Goal: Task Accomplishment & Management: Manage account settings

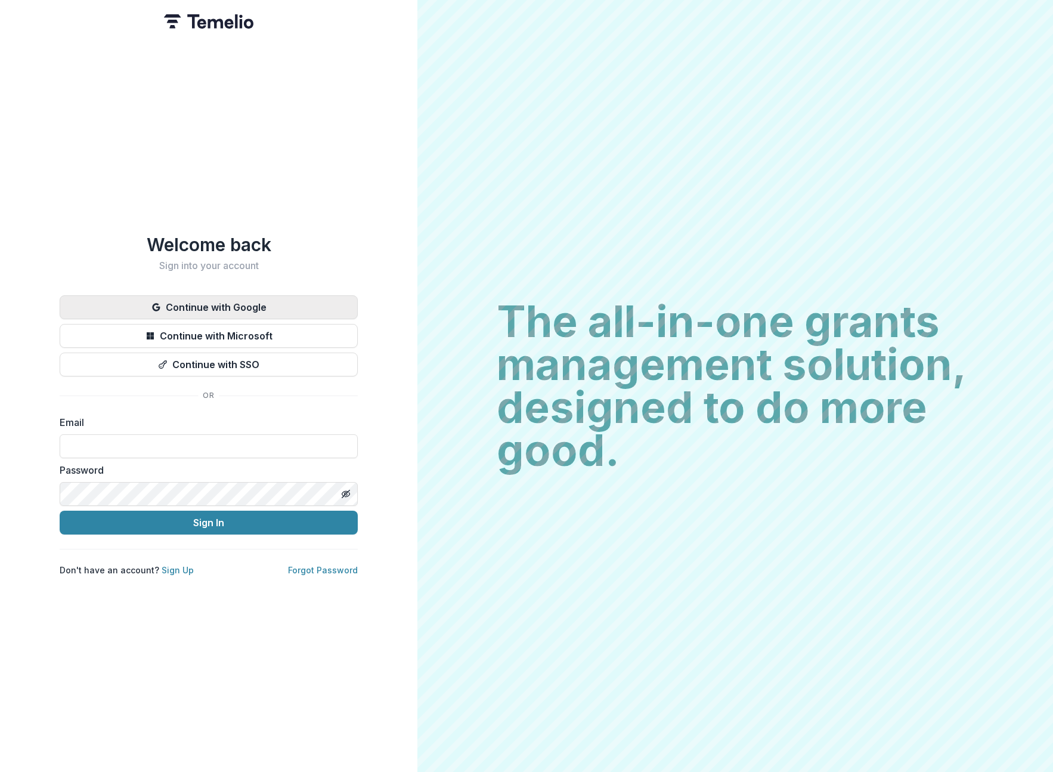
click at [292, 299] on button "Continue with Google" at bounding box center [209, 307] width 298 height 24
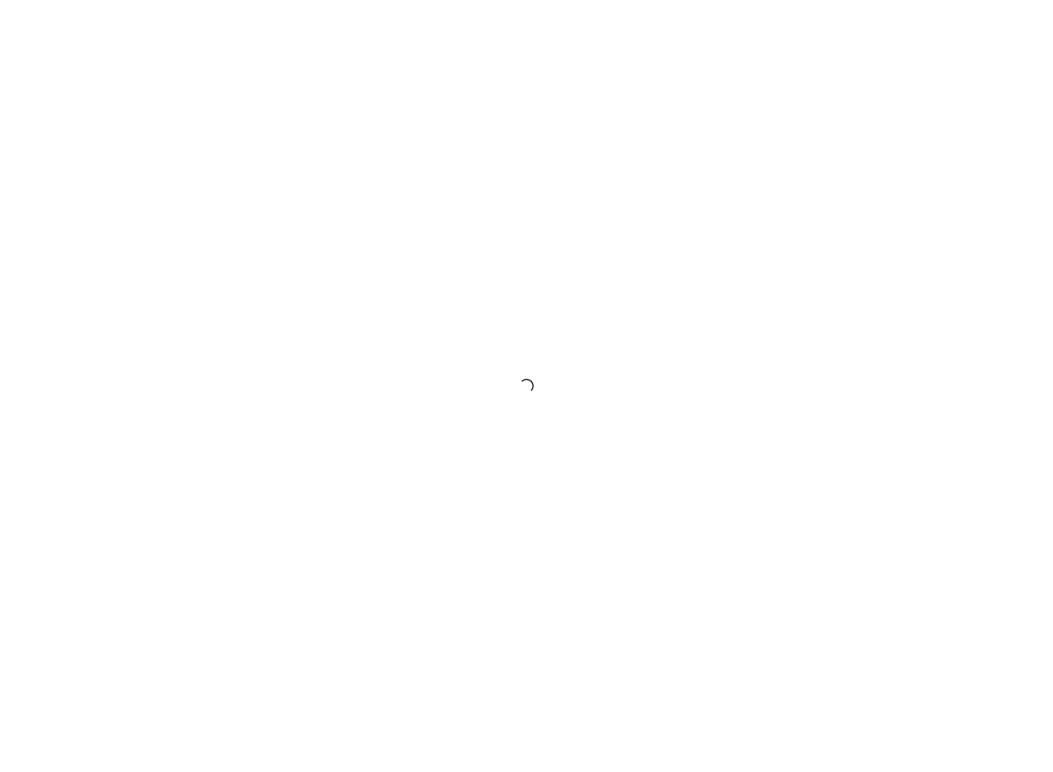
click at [663, 382] on div "Loading..." at bounding box center [526, 386] width 1053 height 772
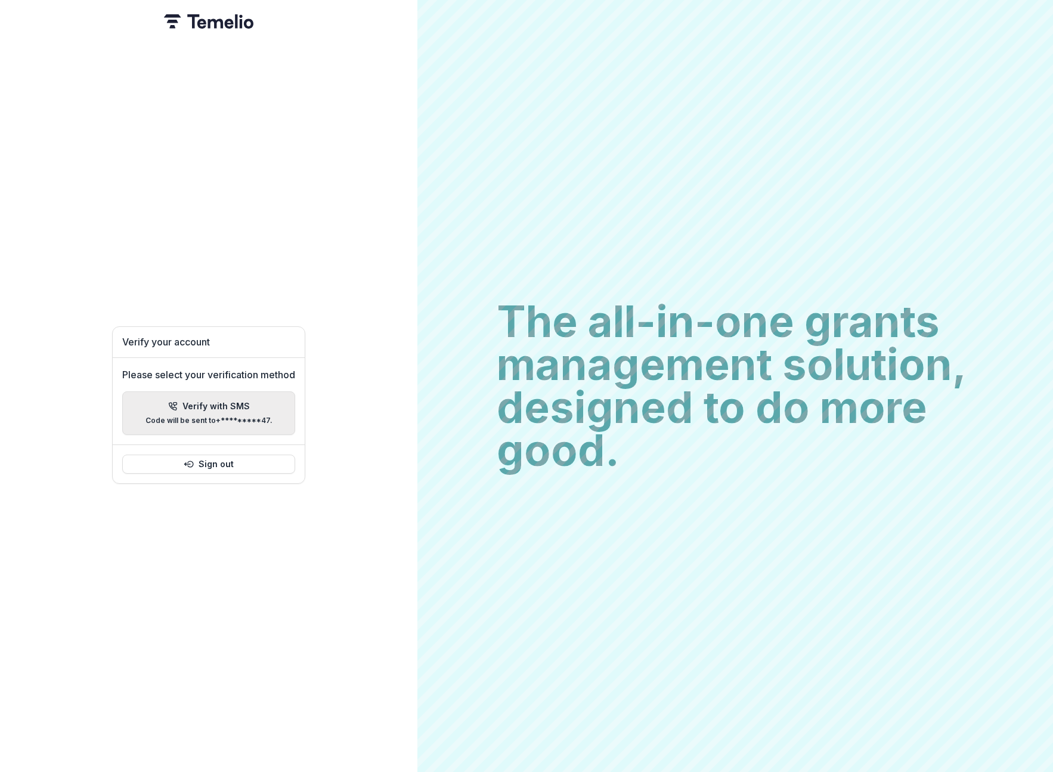
click at [203, 416] on p "Code will be sent to +*********47 ." at bounding box center [209, 420] width 127 height 8
paste input "******"
type input "*"
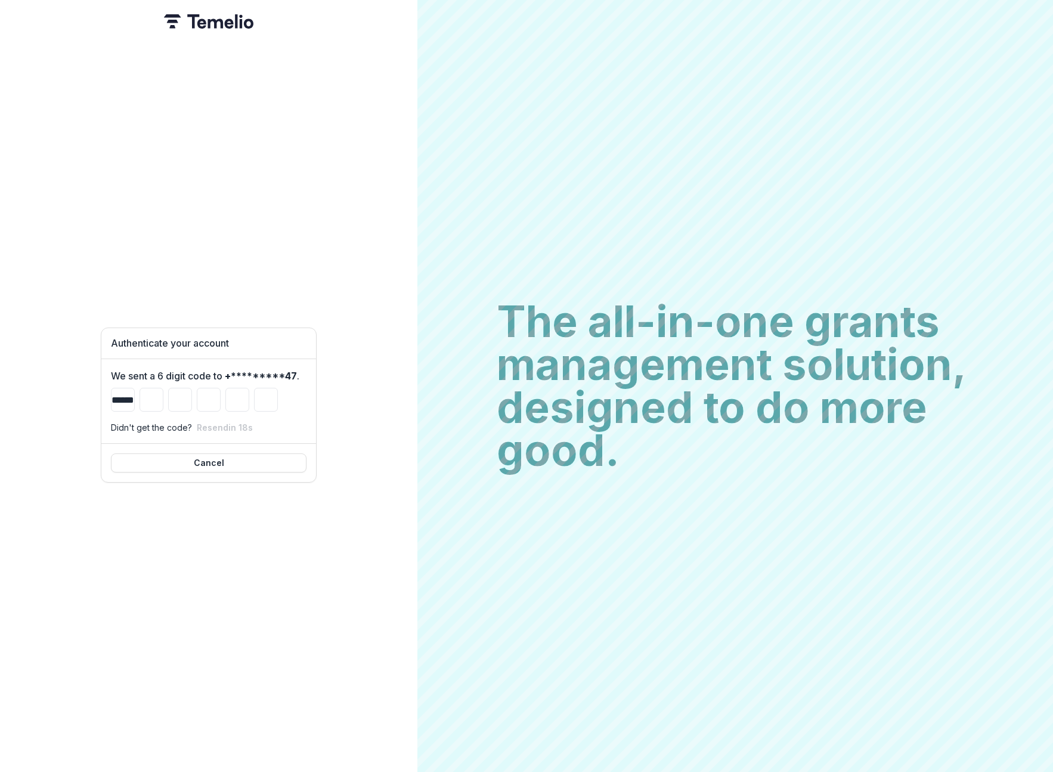
type input "*"
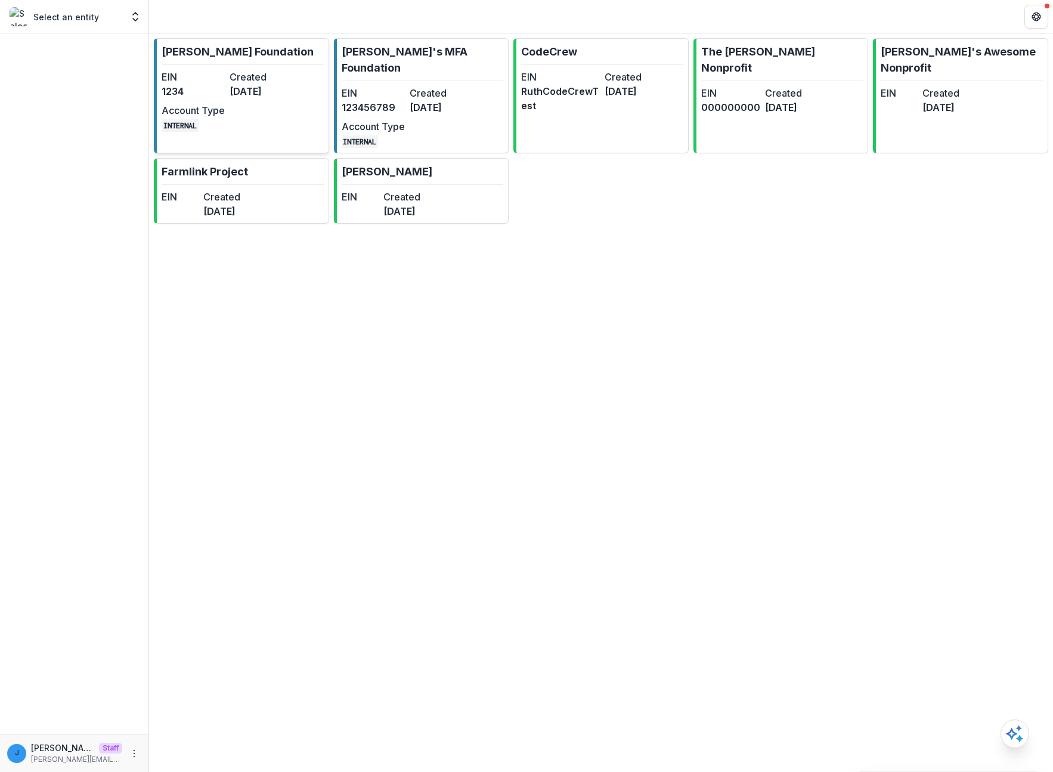
click at [259, 83] on dt "Created" at bounding box center [261, 77] width 63 height 14
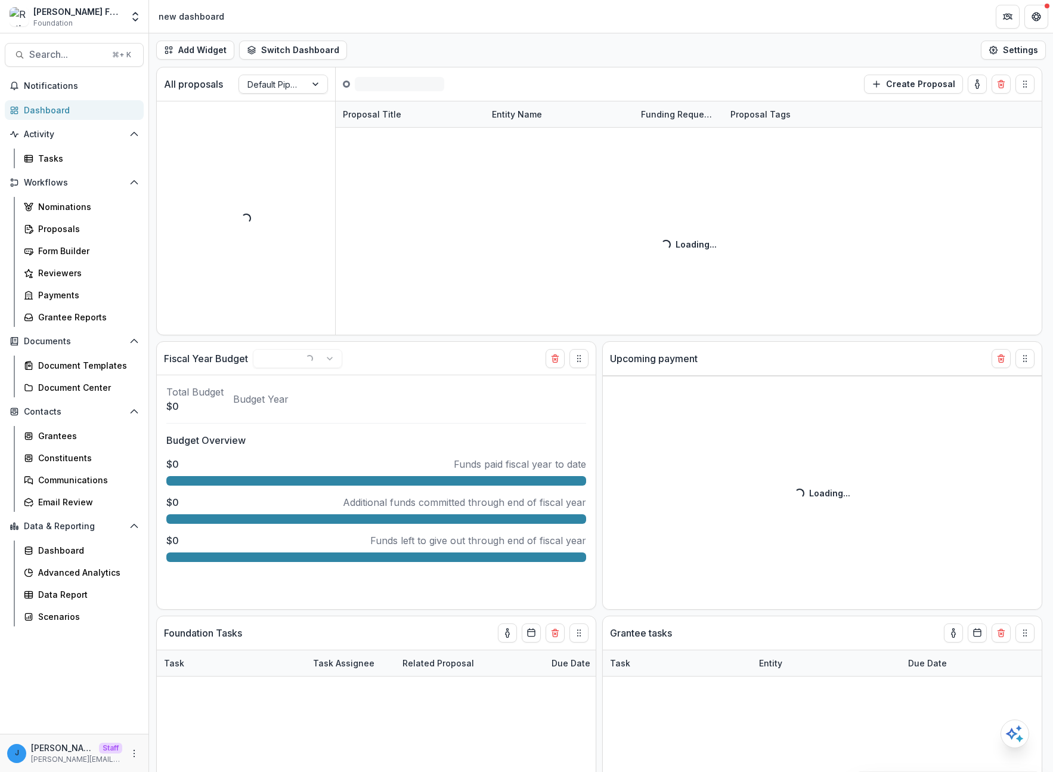
select select "******"
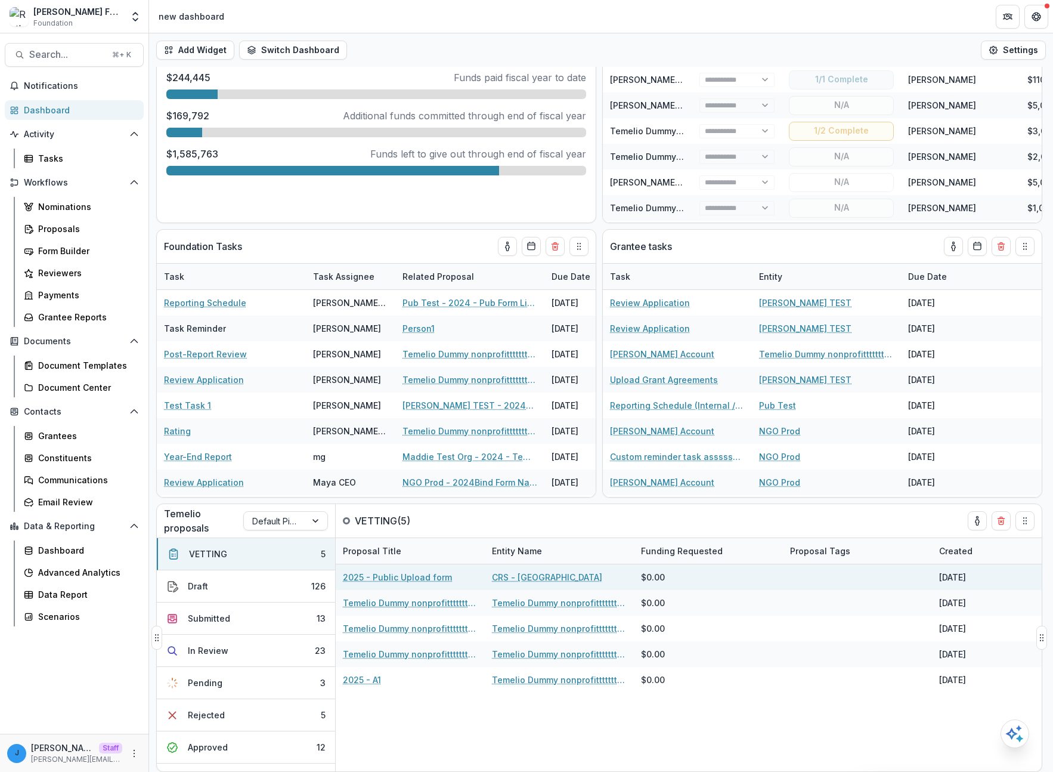
select select "******"
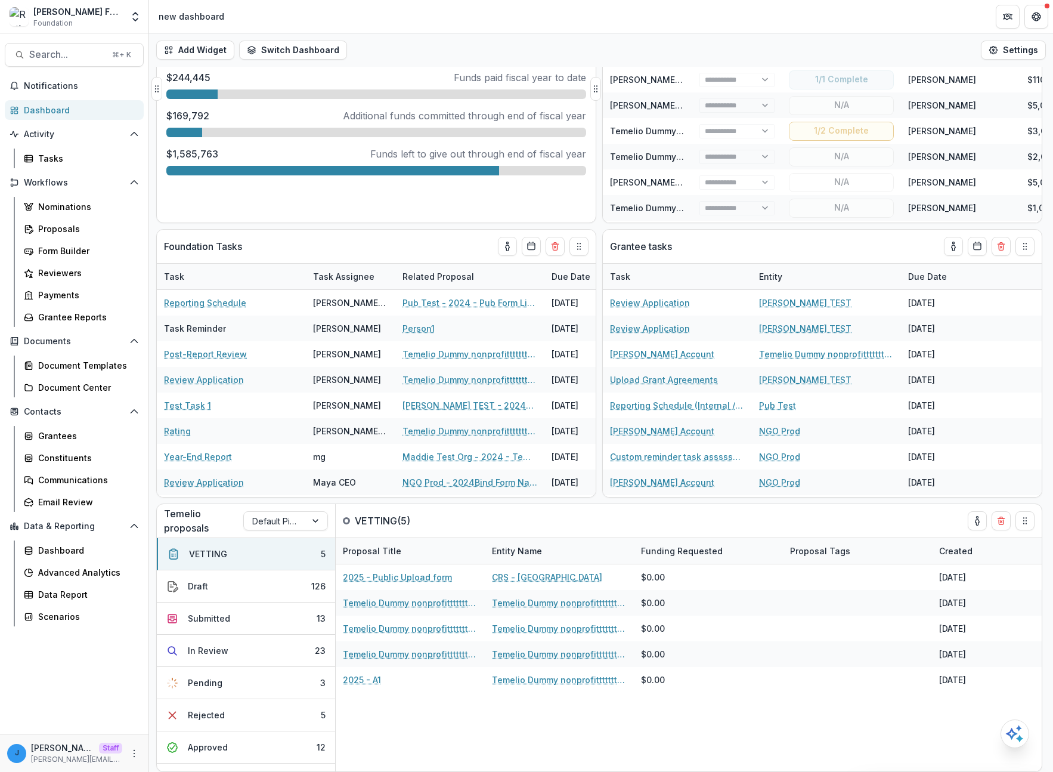
scroll to position [11, 0]
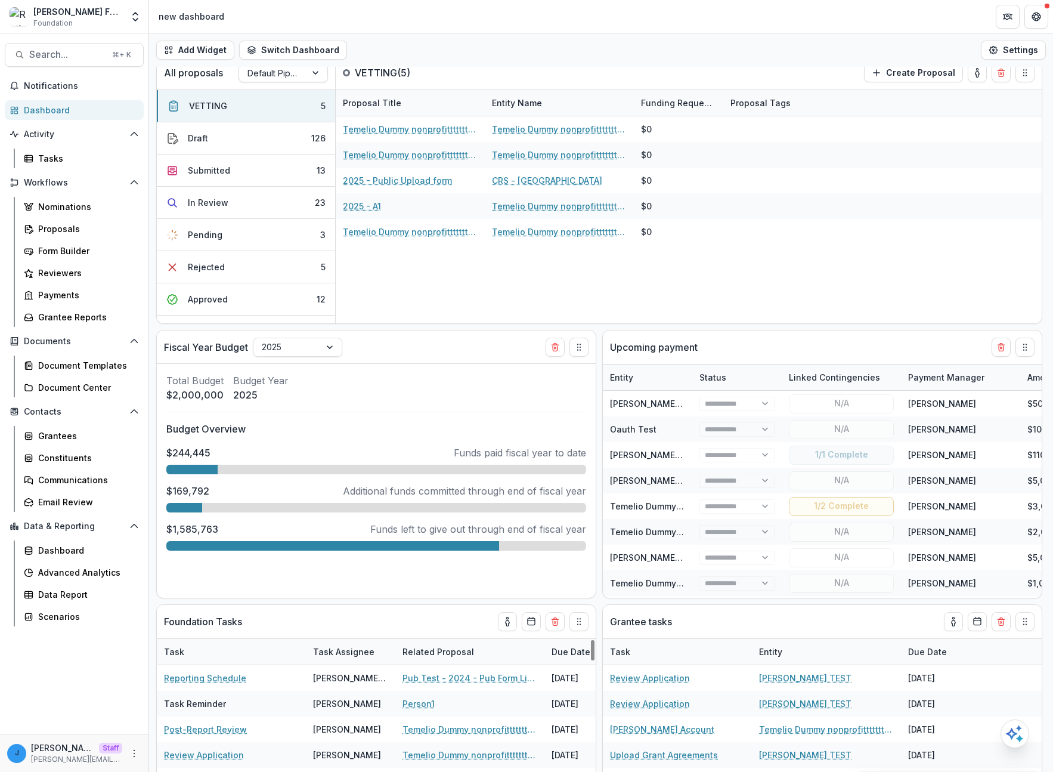
drag, startPoint x: 119, startPoint y: 12, endPoint x: 125, endPoint y: 21, distance: 10.8
click at [120, 13] on div "Ruthwick Foundation Foundation" at bounding box center [66, 16] width 113 height 23
click at [127, 21] on button "Open entity switcher" at bounding box center [135, 17] width 17 height 24
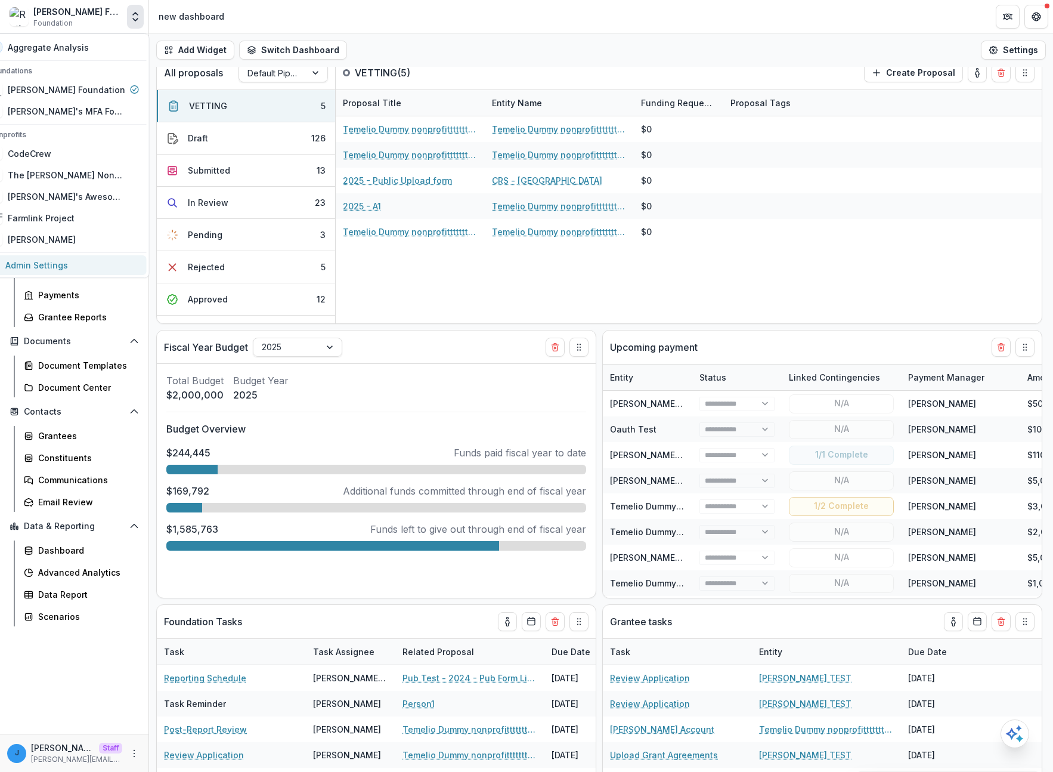
click at [81, 269] on link "Admin Settings" at bounding box center [64, 265] width 165 height 20
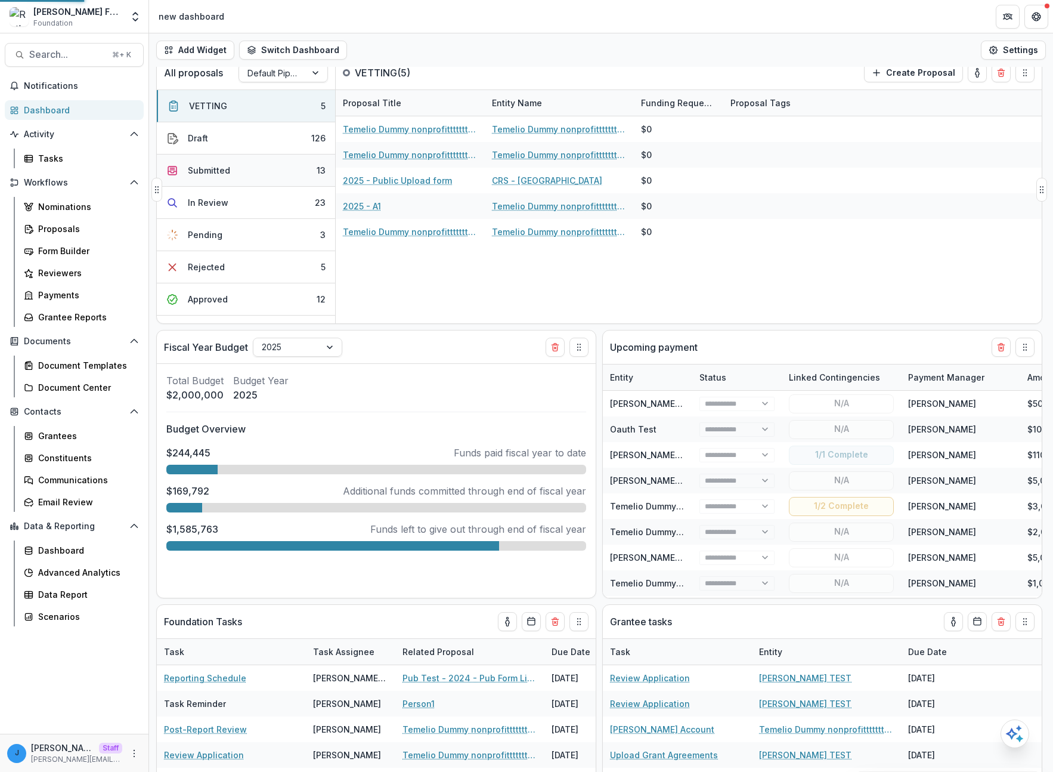
select select "******"
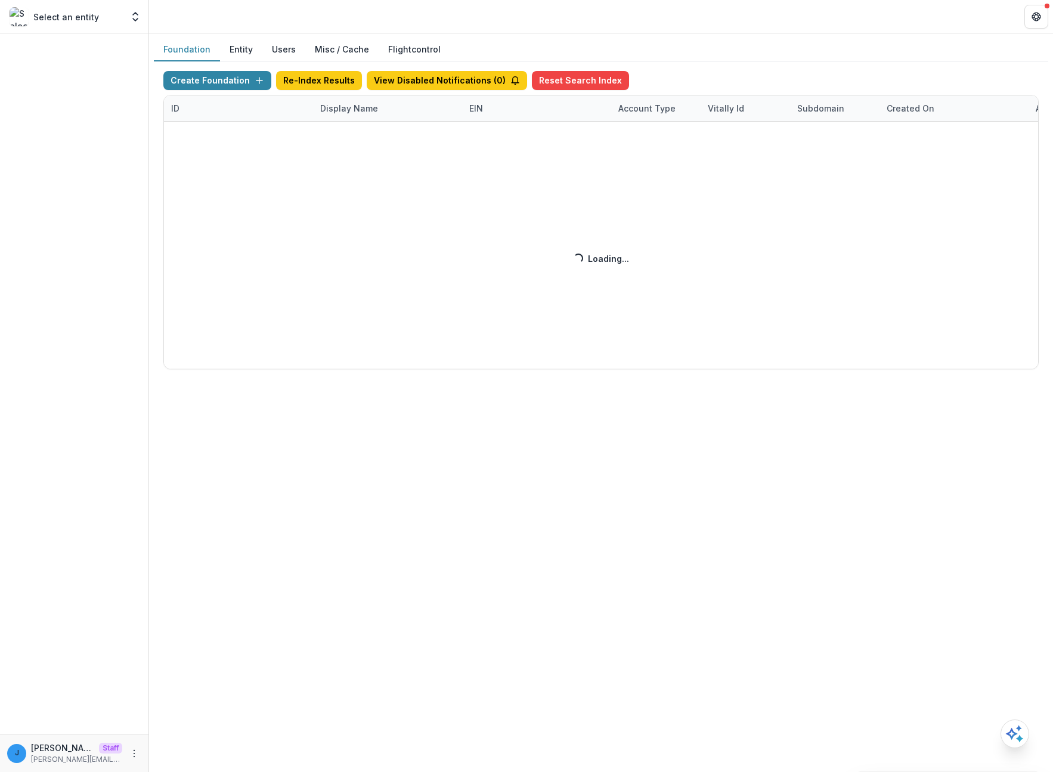
click at [347, 105] on div "Create Foundation Re-Index Results View Disabled Notifications ( 0 ) Reset Sear…" at bounding box center [601, 220] width 876 height 298
click at [341, 111] on div "Create Foundation Re-Index Results View Disabled Notifications ( 0 ) Reset Sear…" at bounding box center [601, 220] width 876 height 298
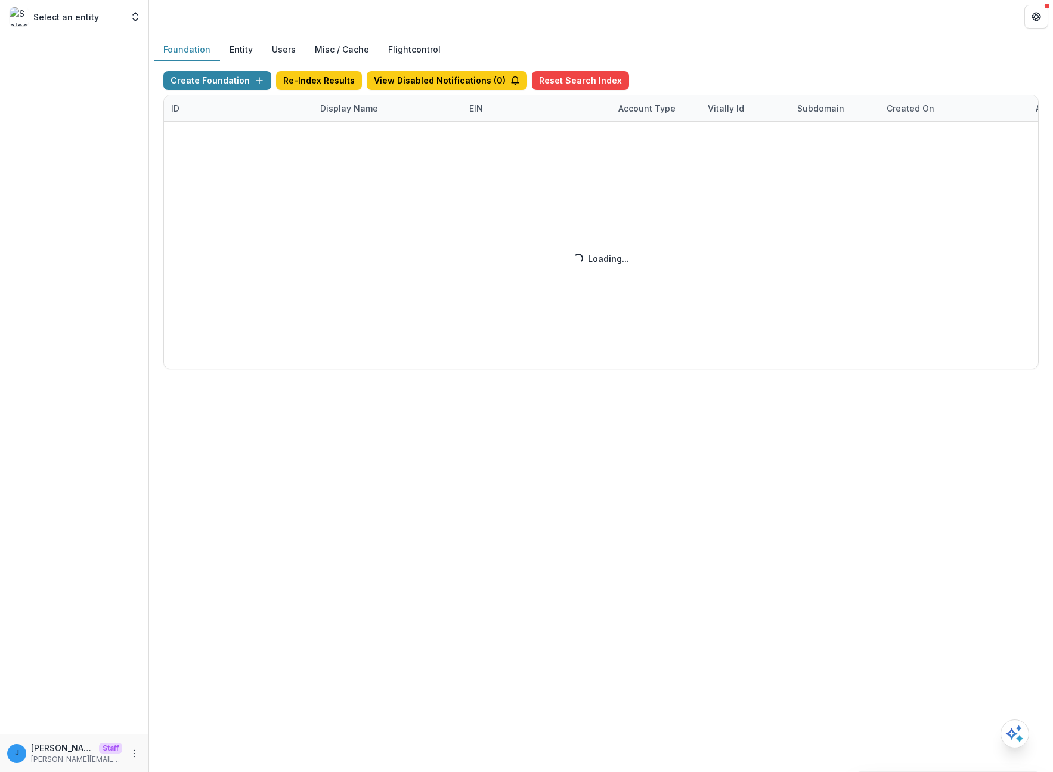
click at [341, 111] on div "Create Foundation Re-Index Results View Disabled Notifications ( 0 ) Reset Sear…" at bounding box center [601, 220] width 876 height 298
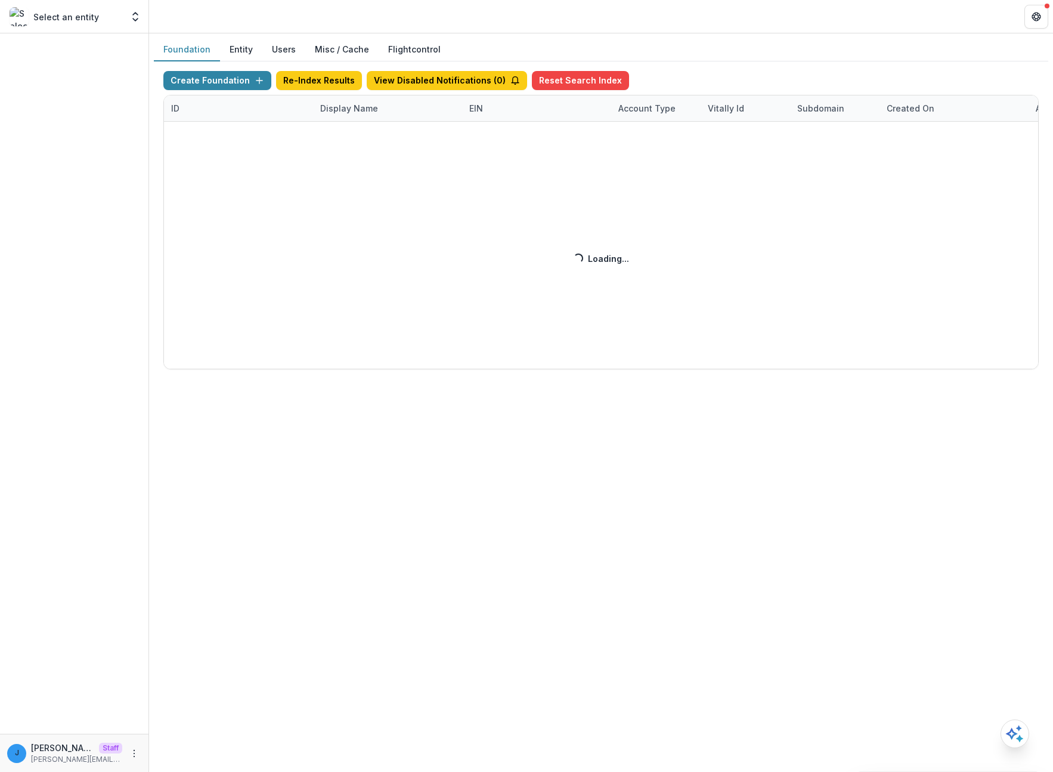
click at [341, 111] on div "Create Foundation Re-Index Results View Disabled Notifications ( 0 ) Reset Sear…" at bounding box center [601, 220] width 876 height 298
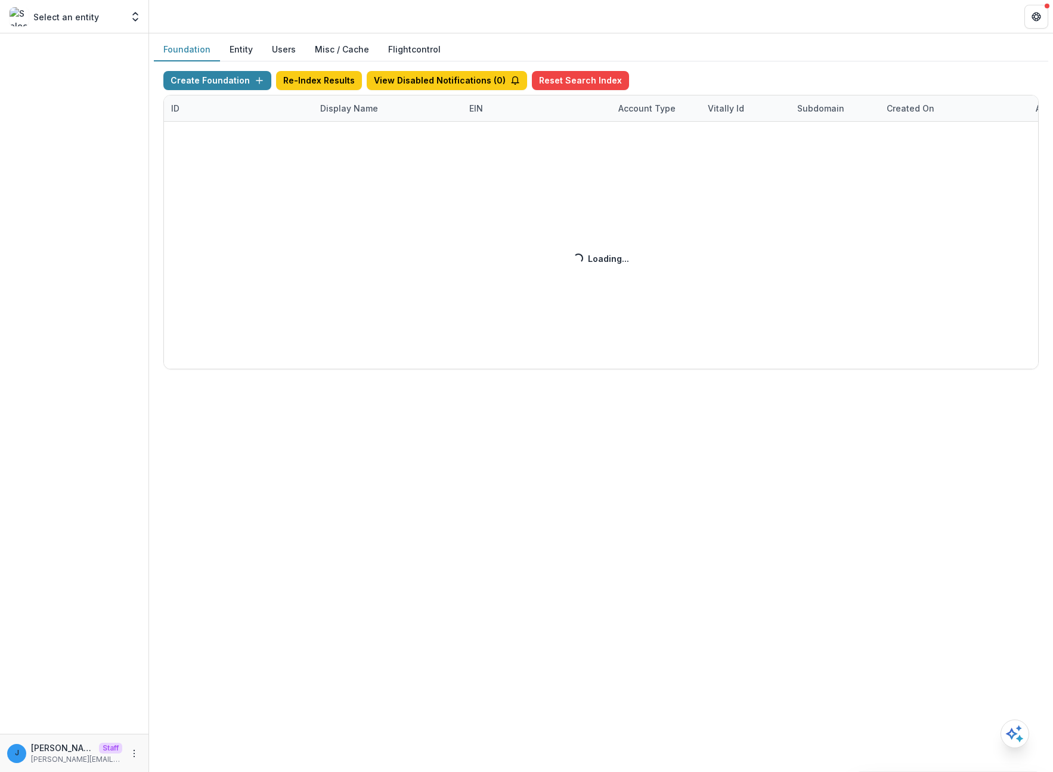
click at [341, 111] on div "Create Foundation Re-Index Results View Disabled Notifications ( 0 ) Reset Sear…" at bounding box center [601, 220] width 876 height 298
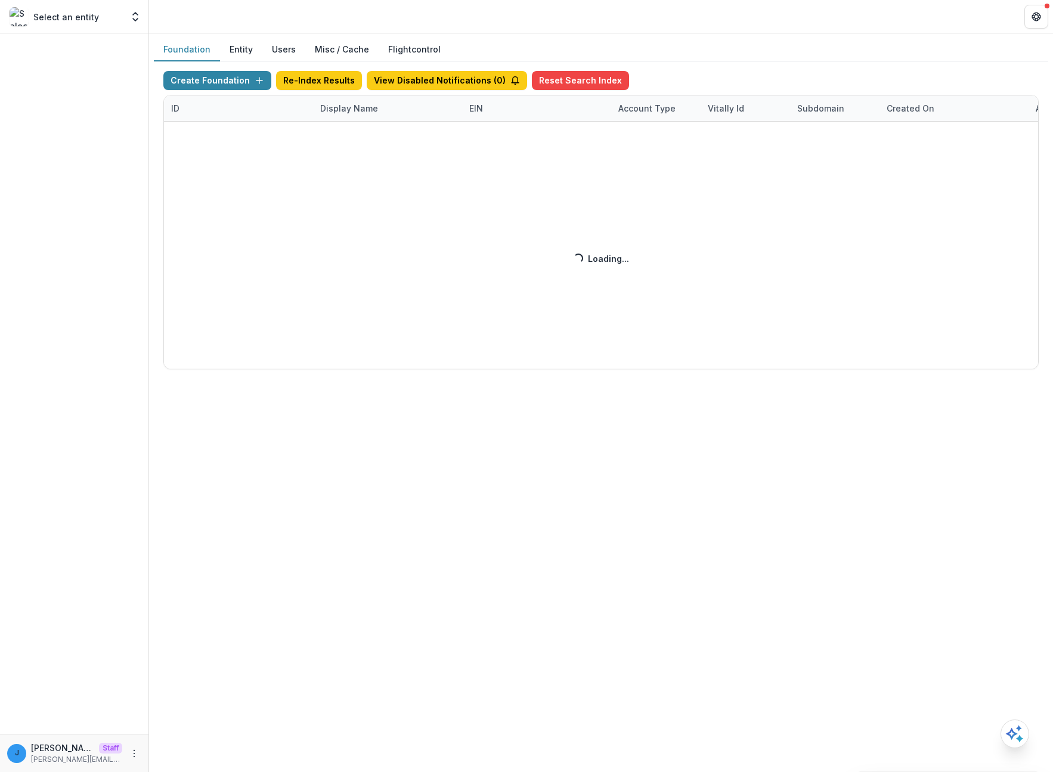
click at [341, 111] on div "Create Foundation Re-Index Results View Disabled Notifications ( 0 ) Reset Sear…" at bounding box center [601, 220] width 876 height 298
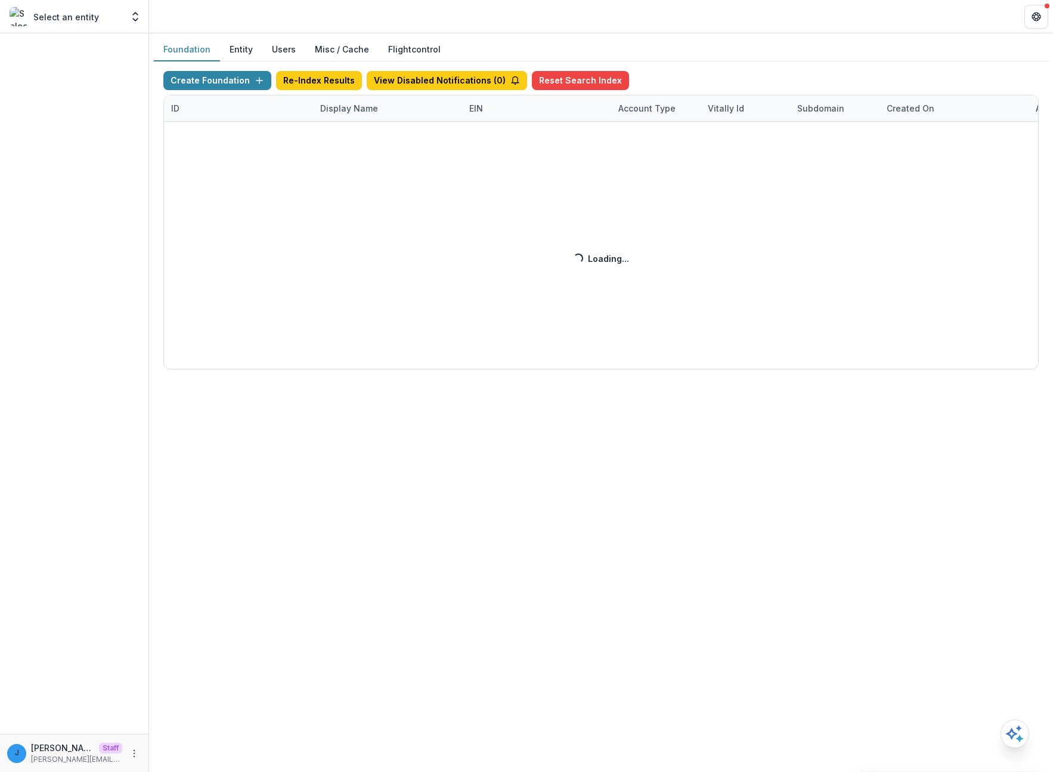
click at [341, 111] on div "Create Foundation Re-Index Results View Disabled Notifications ( 0 ) Reset Sear…" at bounding box center [601, 220] width 876 height 298
click at [142, 17] on button "Open entity switcher" at bounding box center [135, 17] width 17 height 24
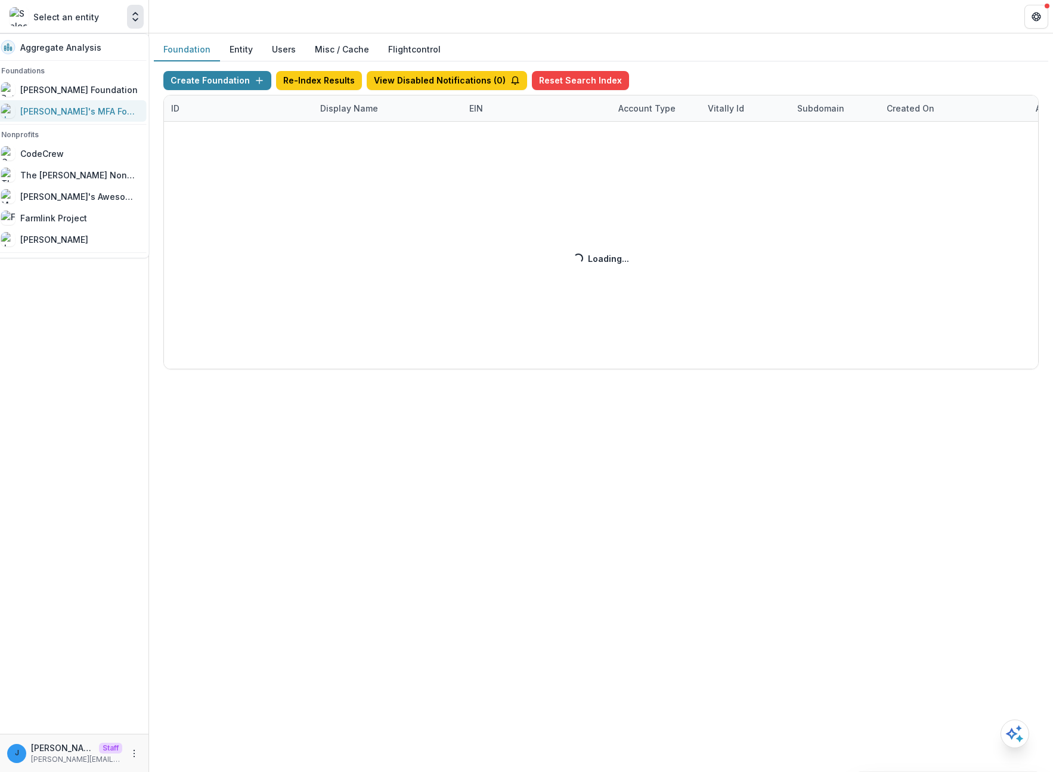
click at [131, 111] on div "[PERSON_NAME]'s MFA Foundation" at bounding box center [70, 111] width 138 height 14
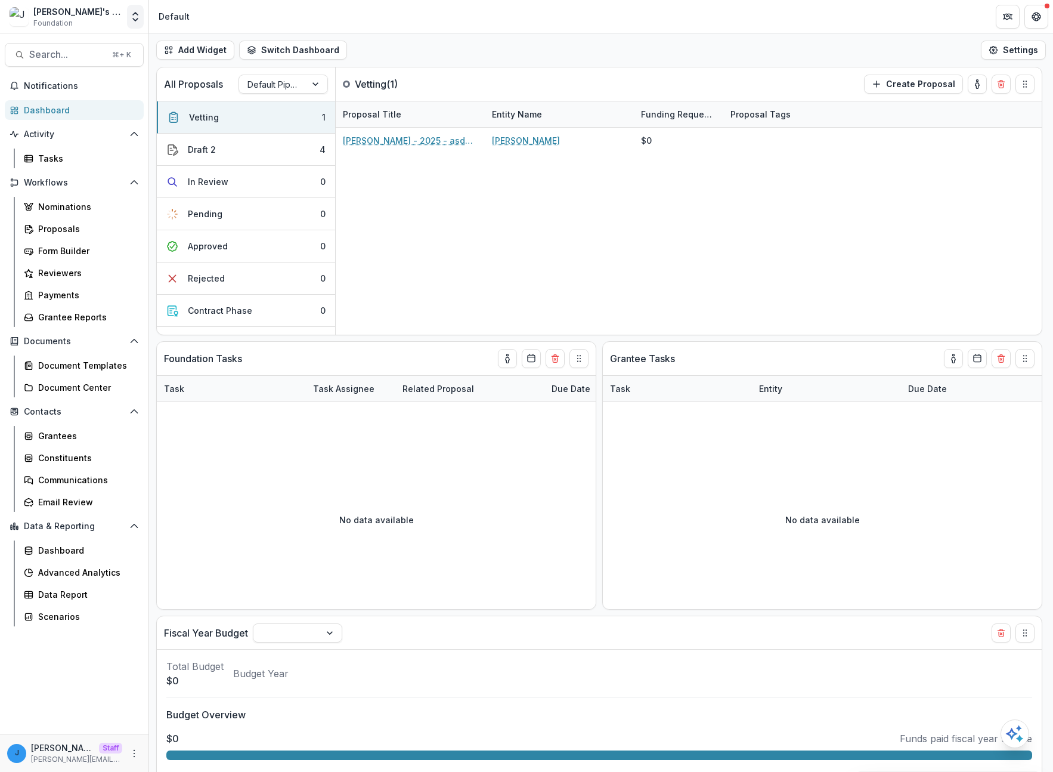
click at [133, 18] on icon "Open entity switcher" at bounding box center [135, 17] width 12 height 12
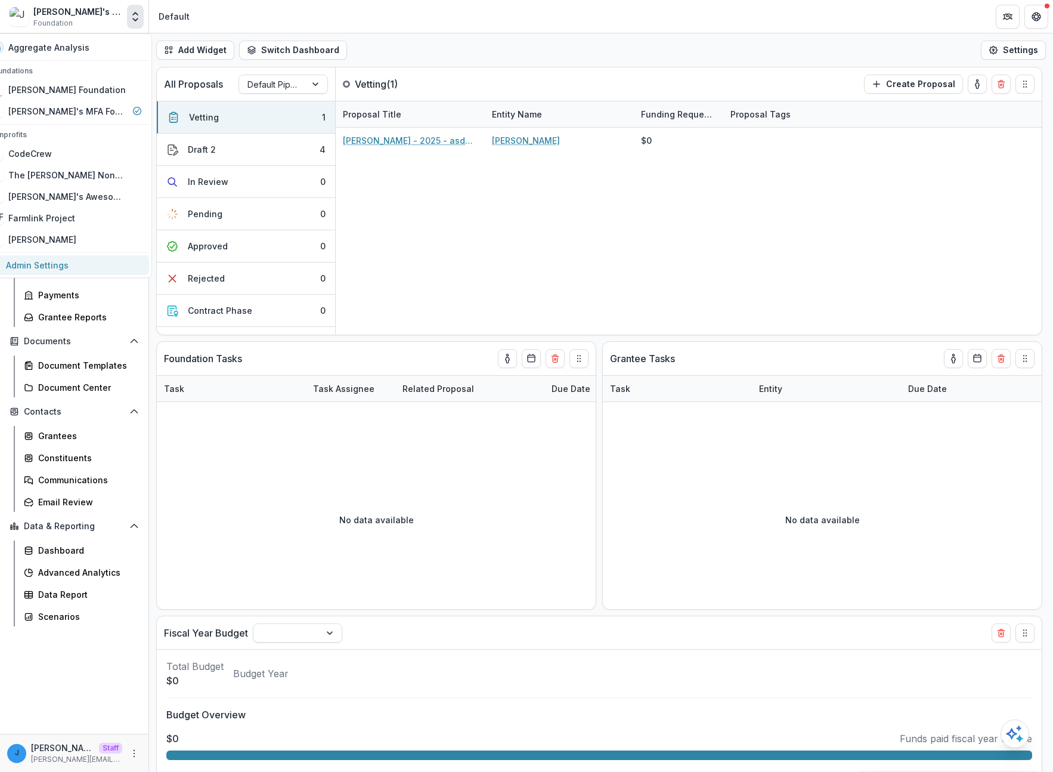
click at [119, 264] on link "Admin Settings" at bounding box center [65, 265] width 167 height 20
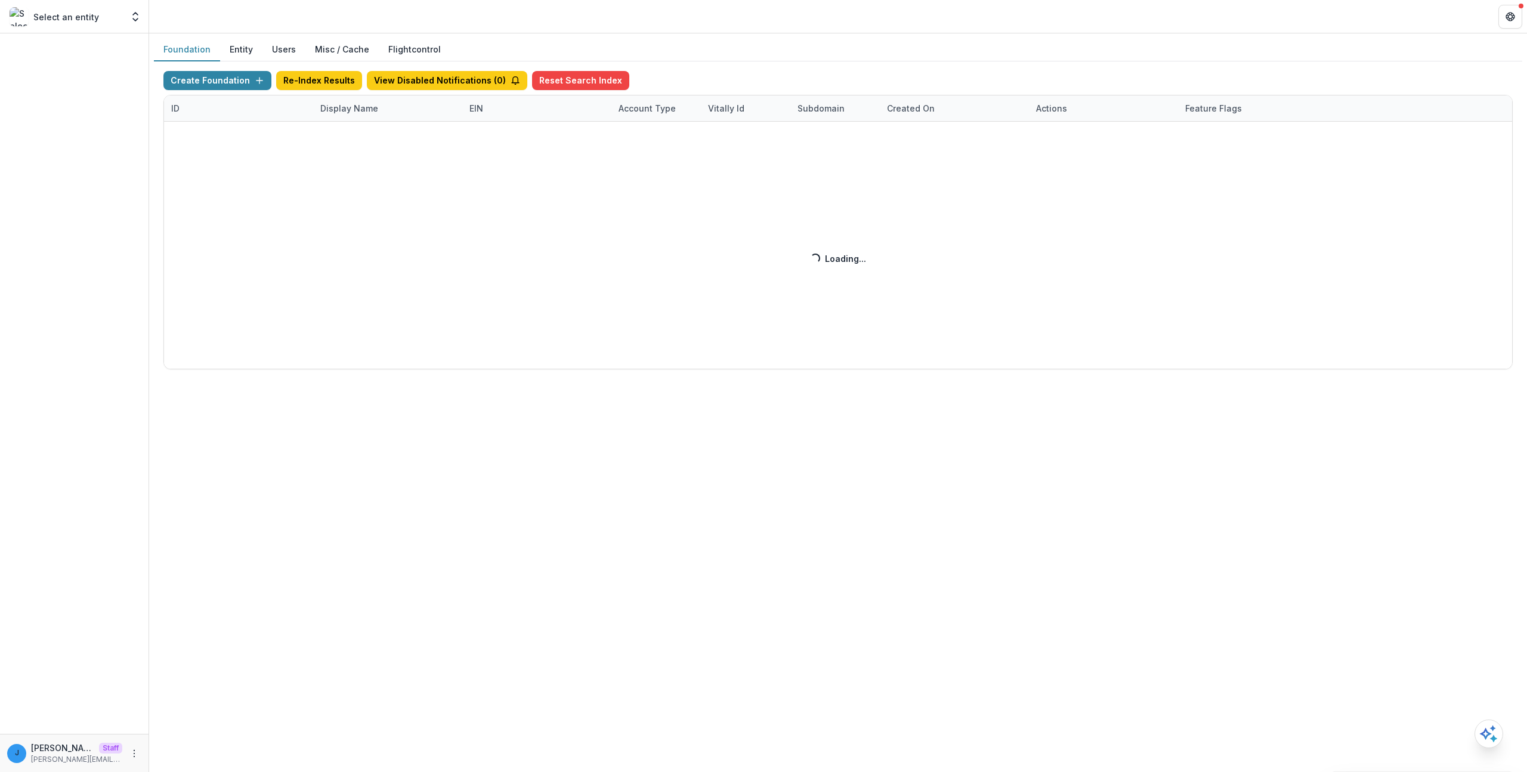
click at [592, 410] on div "Foundation Entity Users Misc / Cache Flightcontrol Create Foundation Re-Index R…" at bounding box center [838, 402] width 1378 height 738
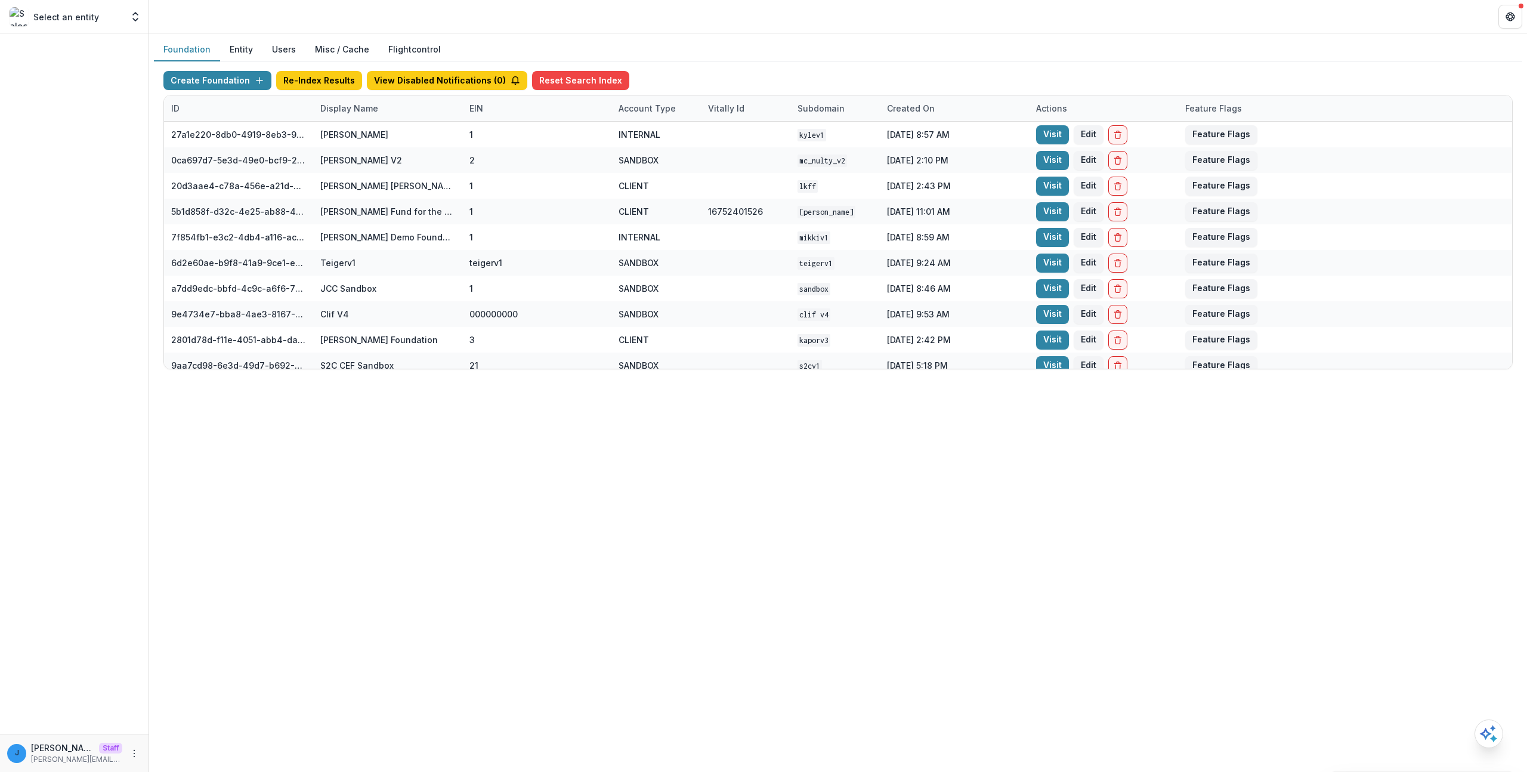
click at [471, 650] on div "Foundation Entity Users Misc / Cache Flightcontrol Create Foundation Re-Index R…" at bounding box center [838, 402] width 1378 height 738
click at [338, 109] on div "Display Name" at bounding box center [349, 108] width 72 height 13
click at [339, 138] on input at bounding box center [387, 135] width 143 height 19
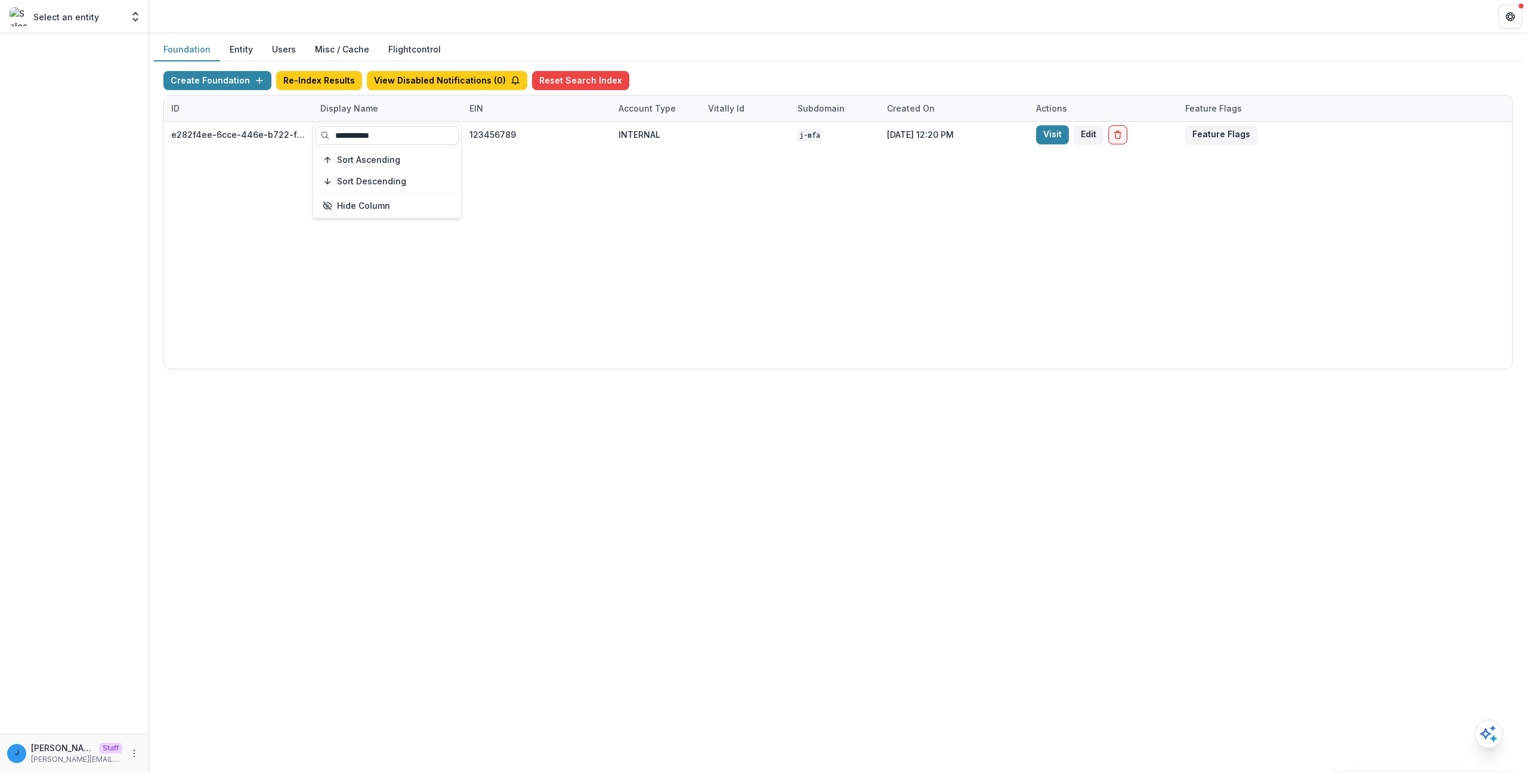
type input "**********"
click at [589, 344] on div "e282f4ee-6cce-446e-b722-f2b6167c10b2 Jonah's MFA Foundation 123456789 INTERNAL …" at bounding box center [838, 245] width 1348 height 247
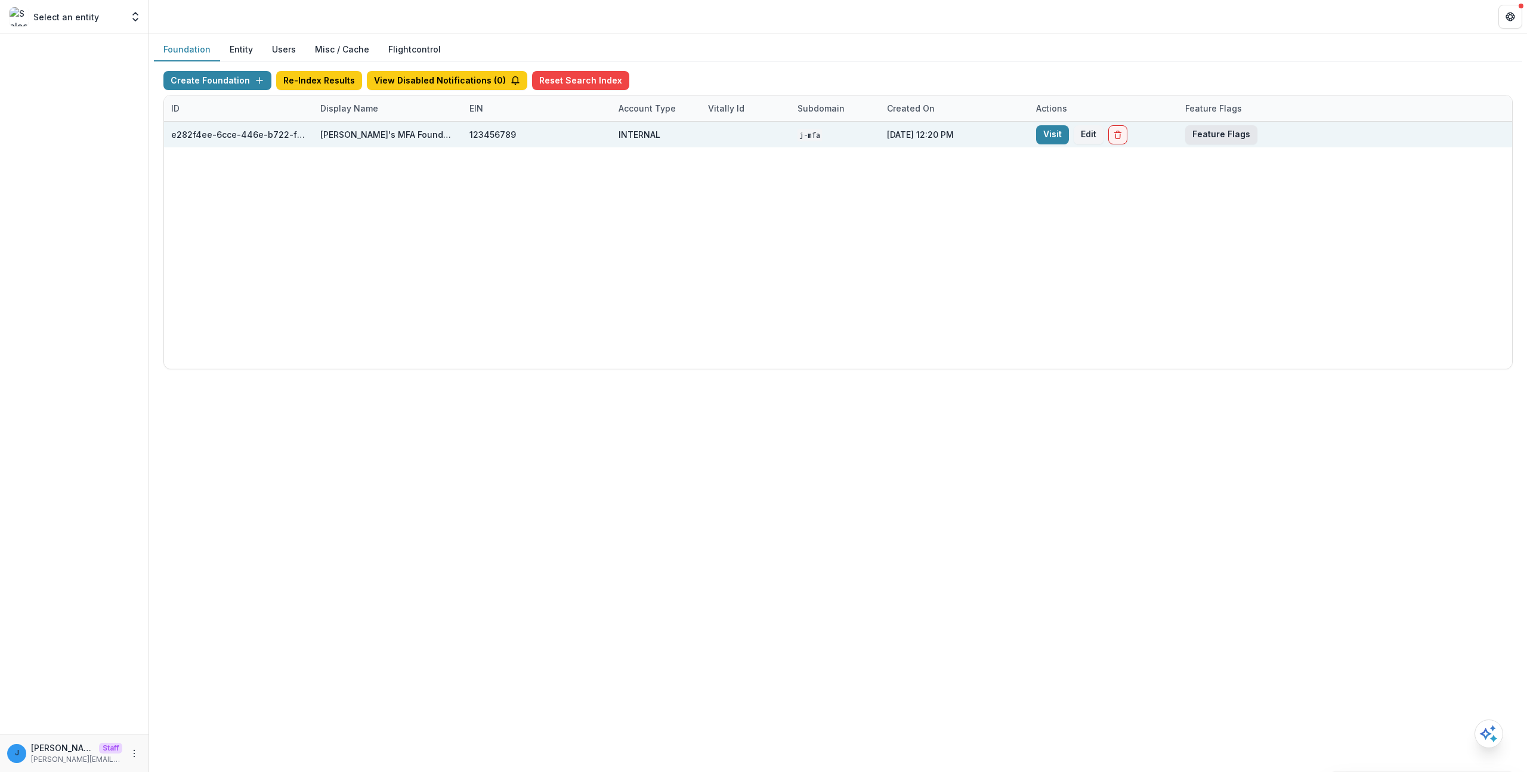
click at [1231, 126] on button "Feature Flags" at bounding box center [1221, 134] width 72 height 19
click at [1226, 137] on button "Feature Flags" at bounding box center [1221, 134] width 72 height 19
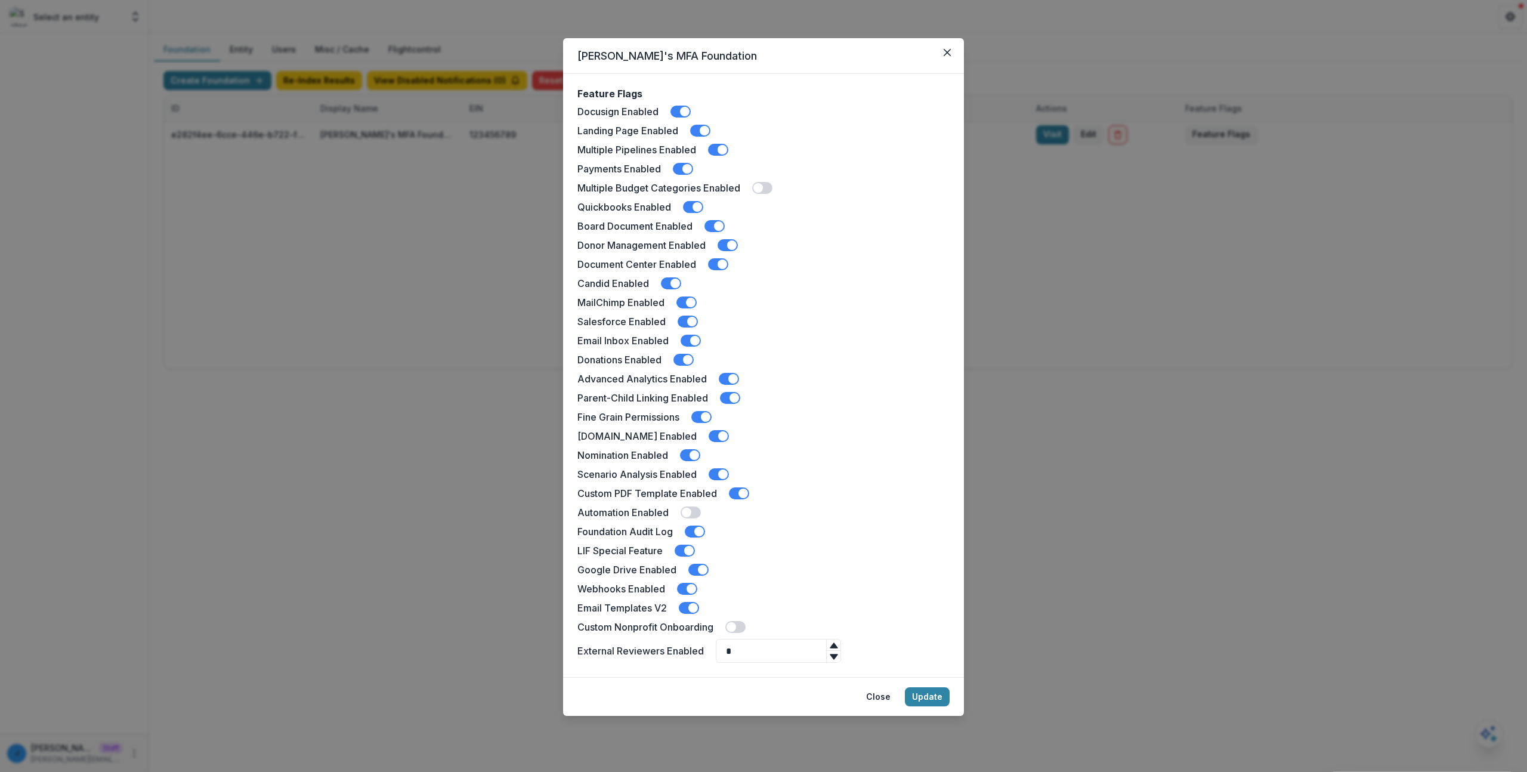
click at [746, 633] on div "Custom Nonprofit Onboarding" at bounding box center [763, 627] width 372 height 14
click at [739, 626] on span at bounding box center [735, 627] width 20 height 12
click at [914, 696] on button "Update" at bounding box center [927, 696] width 45 height 19
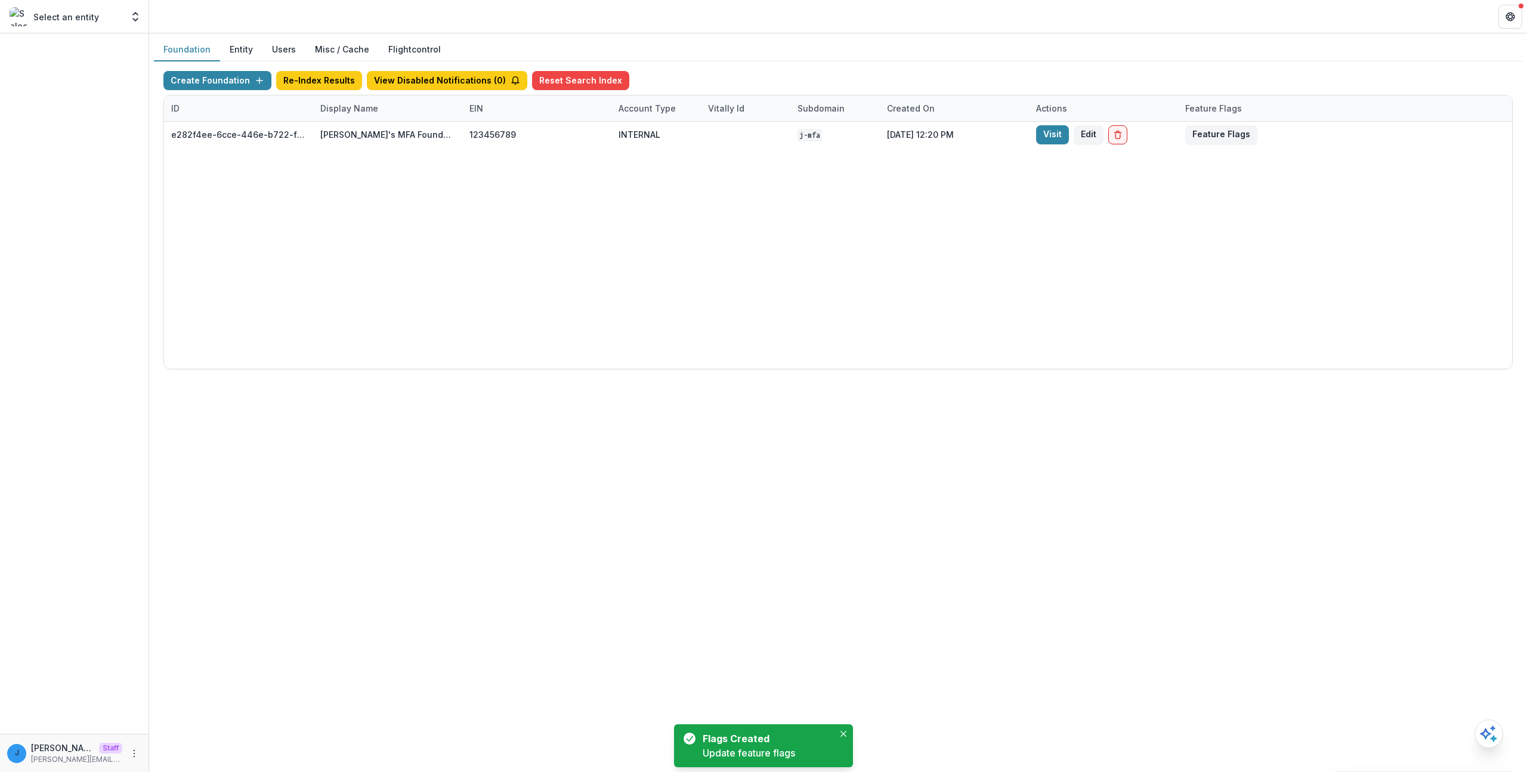
drag, startPoint x: 370, startPoint y: 335, endPoint x: 214, endPoint y: 26, distance: 346.0
click at [370, 335] on div "e282f4ee-6cce-446e-b722-f2b6167c10b2 Jonah's MFA Foundation 123456789 INTERNAL …" at bounding box center [838, 245] width 1348 height 247
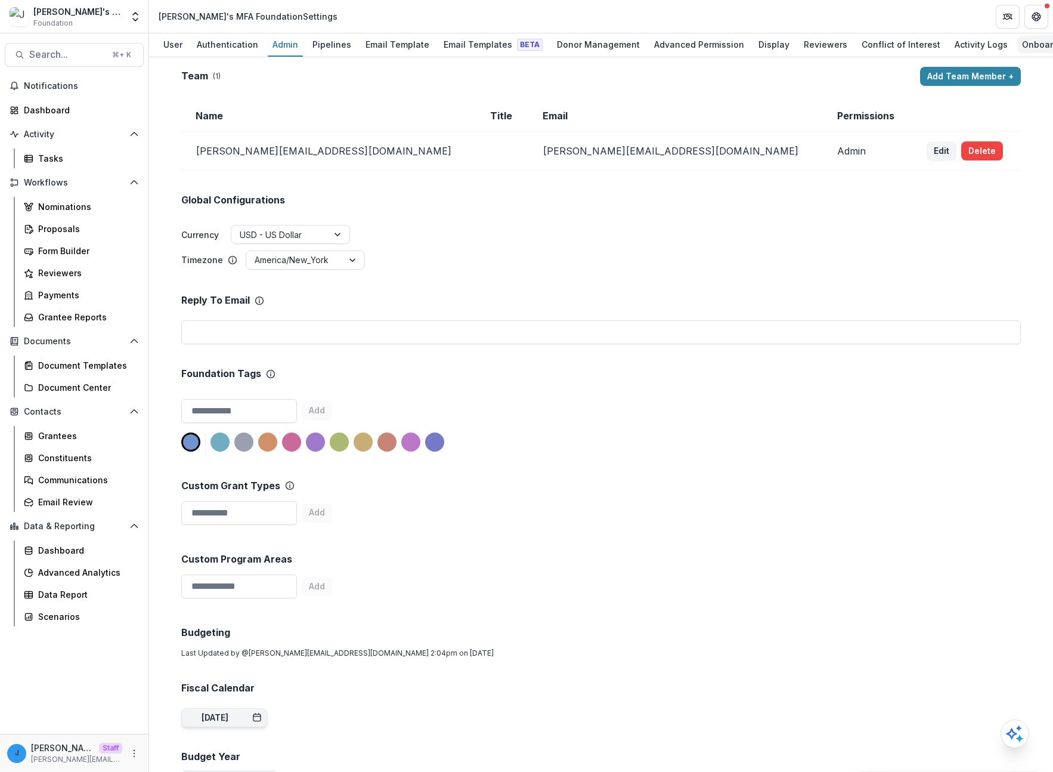
click at [1022, 44] on div "Onboarding Form" at bounding box center [1058, 44] width 81 height 17
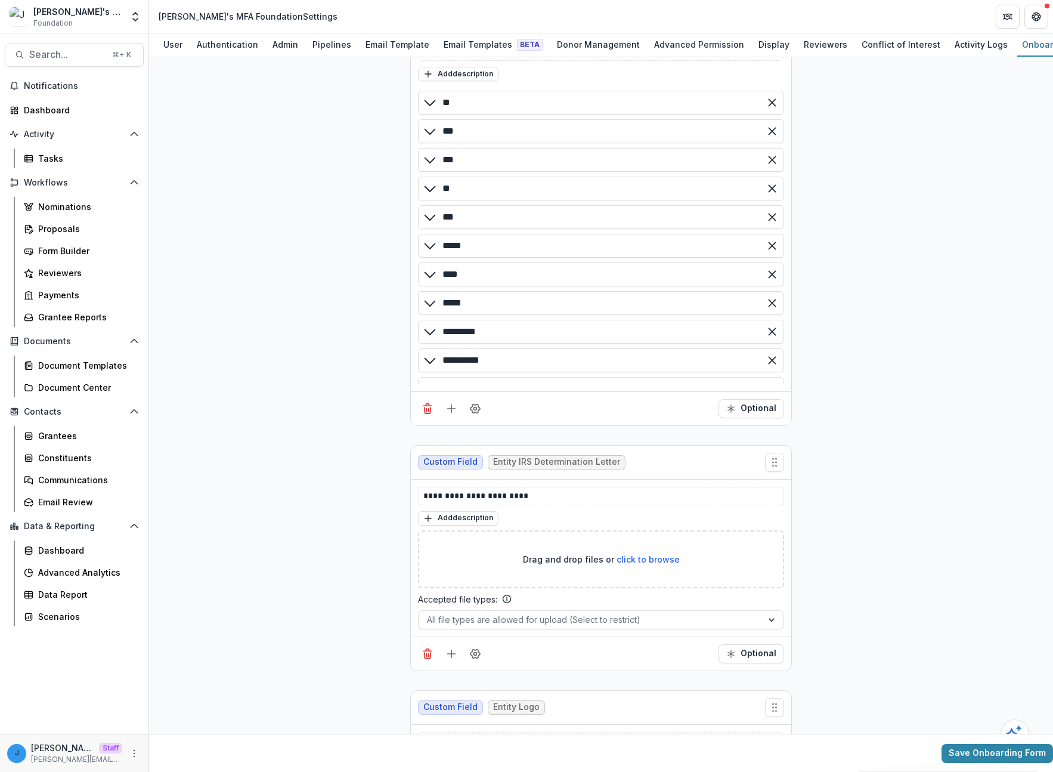
scroll to position [1652, 0]
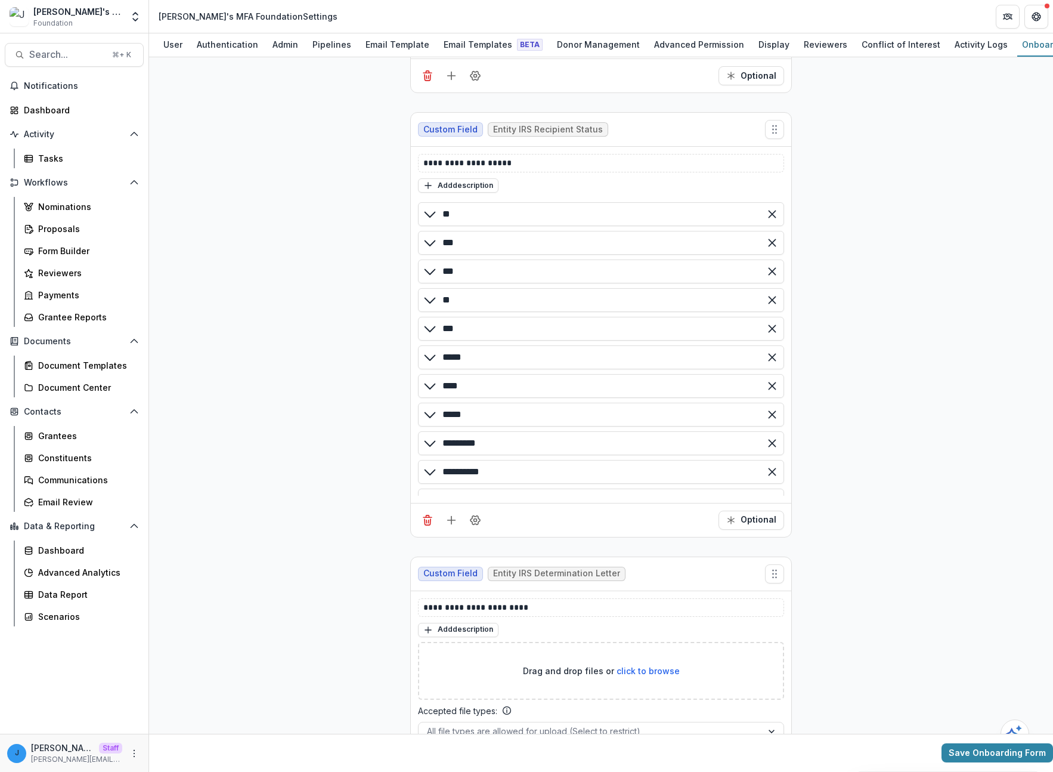
click at [446, 518] on icon "Add field" at bounding box center [452, 520] width 12 height 12
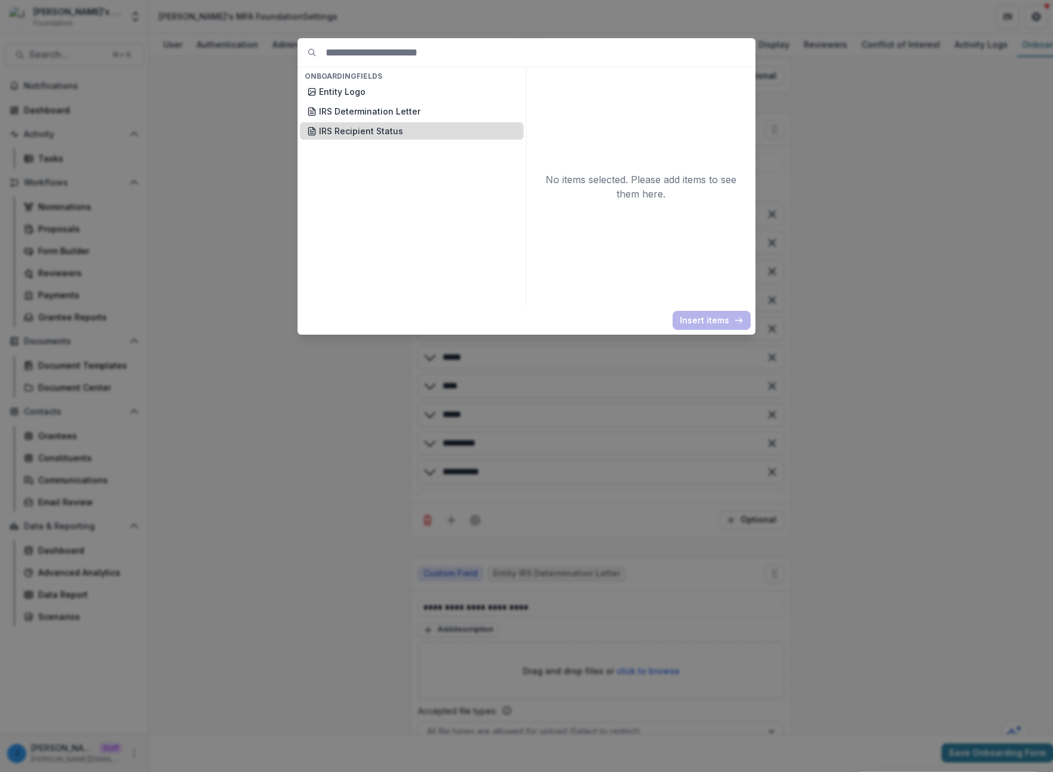
click at [381, 133] on p "IRS Recipient Status" at bounding box center [417, 131] width 197 height 13
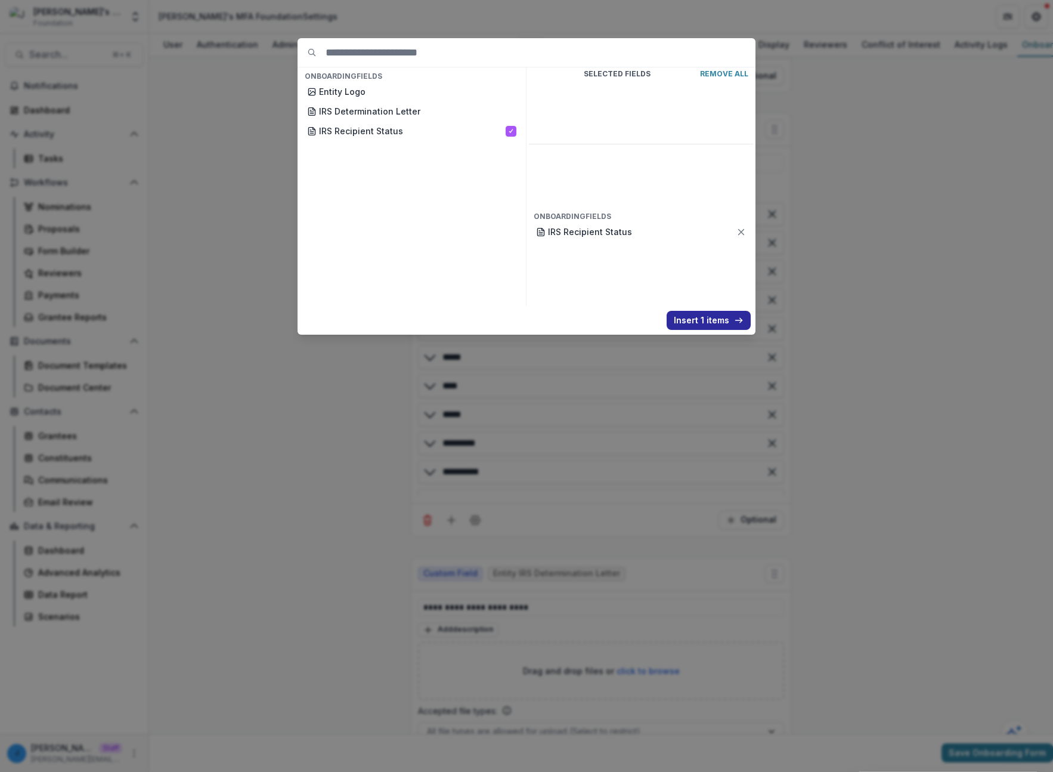
click at [708, 324] on button "Insert 1 items" at bounding box center [709, 320] width 84 height 19
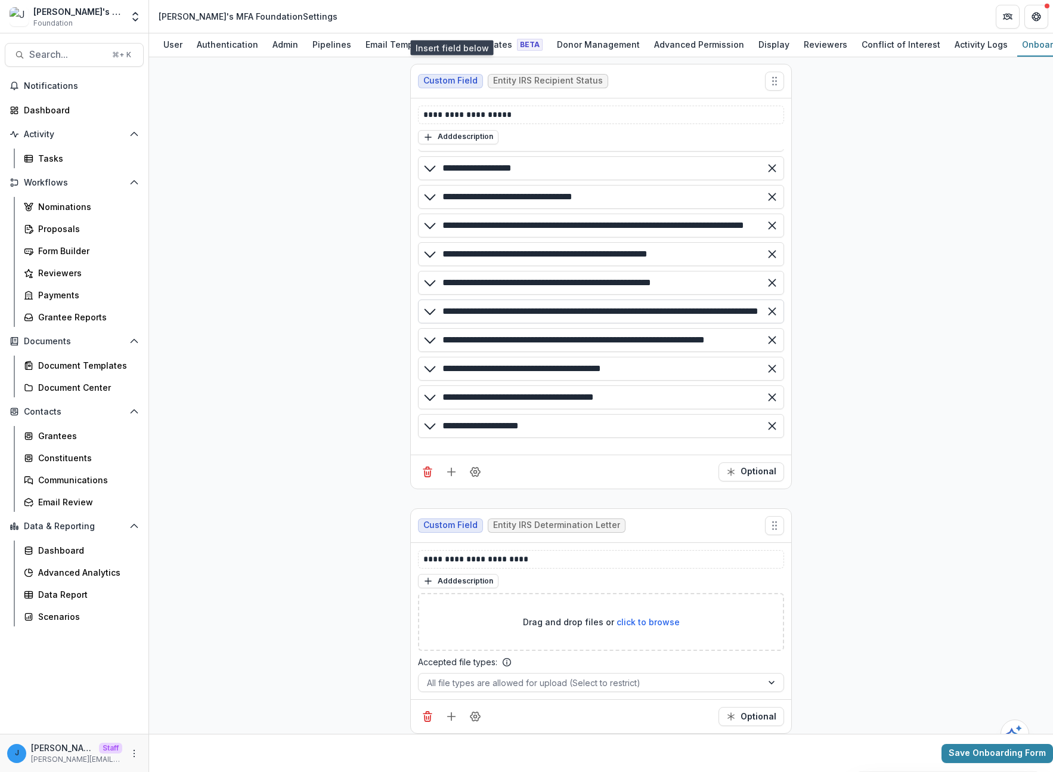
scroll to position [0, 0]
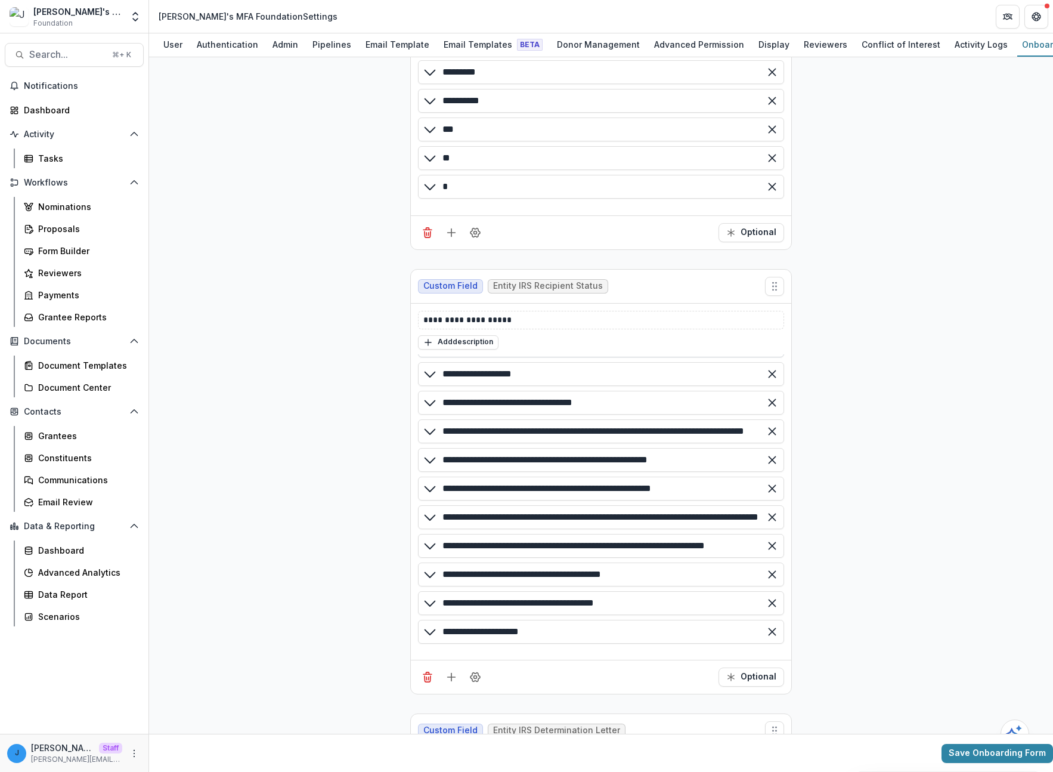
scroll to position [84, 0]
click at [507, 403] on input "**********" at bounding box center [601, 402] width 366 height 24
click at [505, 437] on input "**********" at bounding box center [601, 431] width 366 height 24
click at [639, 393] on input "**********" at bounding box center [601, 402] width 366 height 24
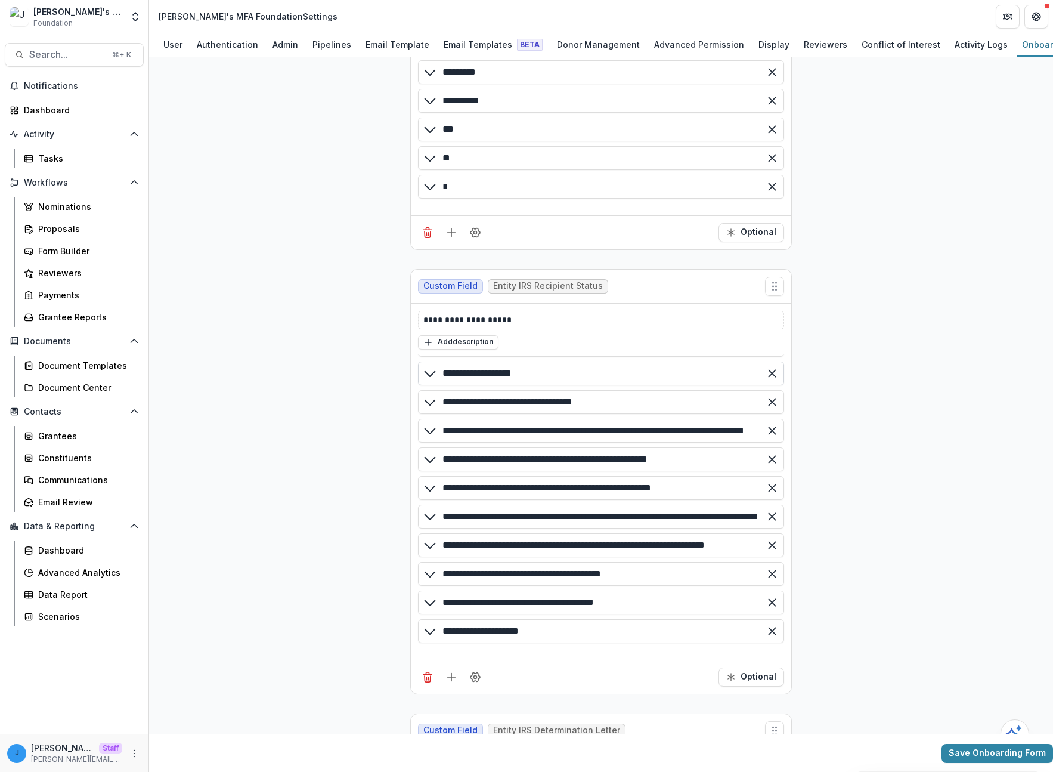
click at [632, 362] on input "**********" at bounding box center [601, 373] width 366 height 24
click at [721, 450] on input "**********" at bounding box center [601, 459] width 366 height 24
type input "**********"
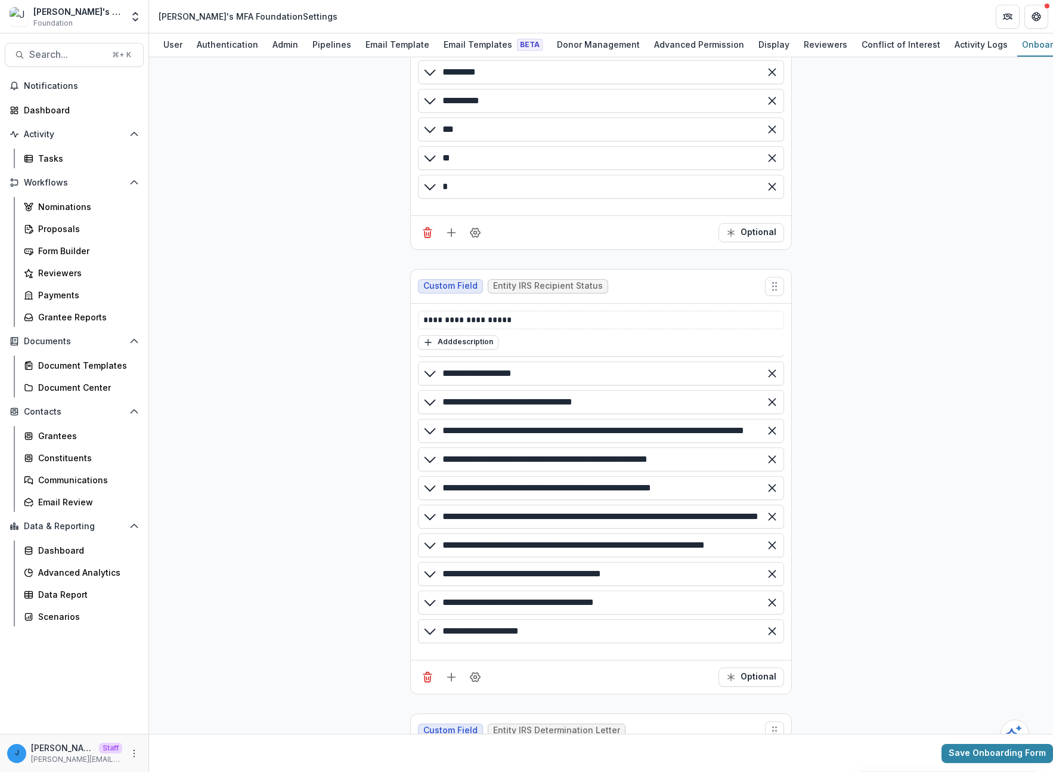
click at [81, 233] on div "Proposals" at bounding box center [86, 228] width 96 height 13
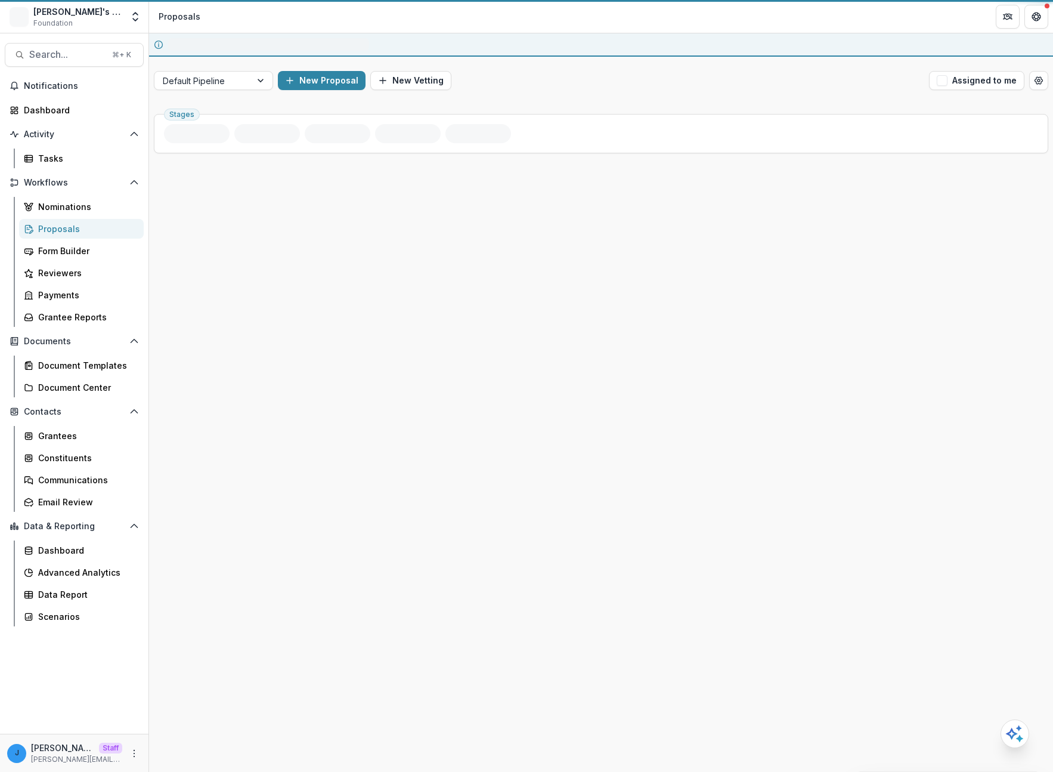
click at [78, 250] on div "Form Builder" at bounding box center [86, 251] width 96 height 13
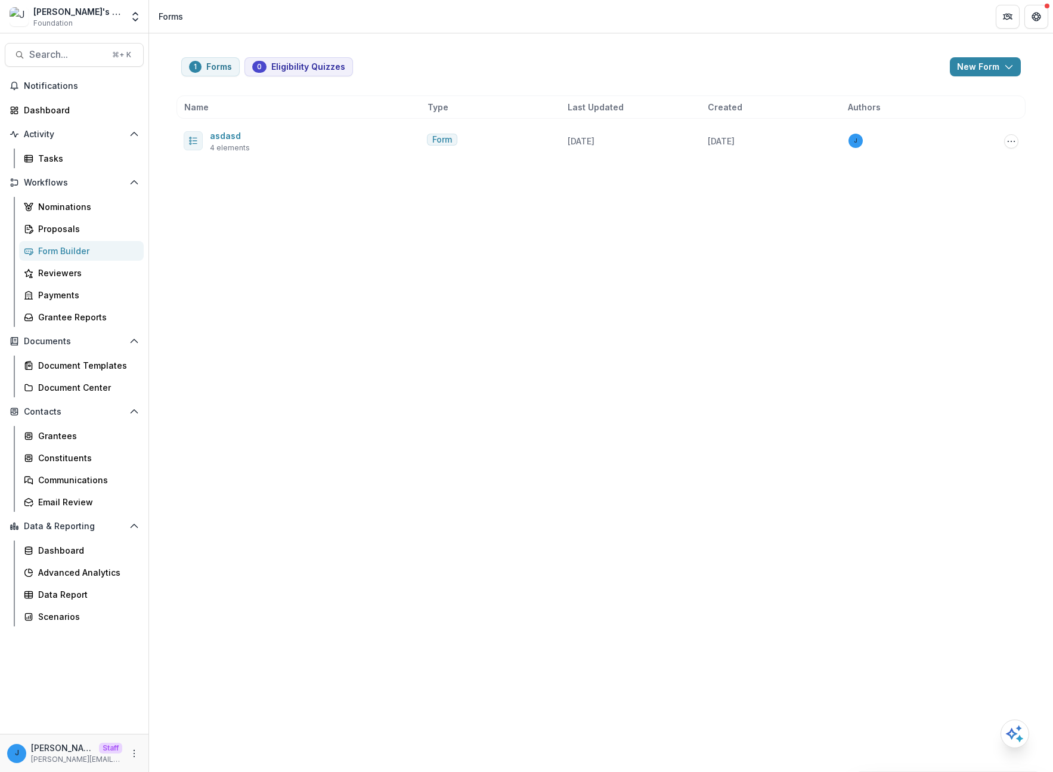
click at [1013, 78] on div "1 Forms 0 Eligibility Quizzes New Form New Eligibility Quiz New Form Name Type …" at bounding box center [601, 100] width 859 height 134
click at [975, 81] on div "1 Forms 0 Eligibility Quizzes New Form New Eligibility Quiz New Form Name Type …" at bounding box center [601, 100] width 859 height 134
click at [971, 73] on button "New Form" at bounding box center [985, 66] width 71 height 19
click at [419, 314] on div "1 Forms 0 Eligibility Quizzes New Form New Eligibility Quiz New Form Name Type …" at bounding box center [601, 402] width 904 height 738
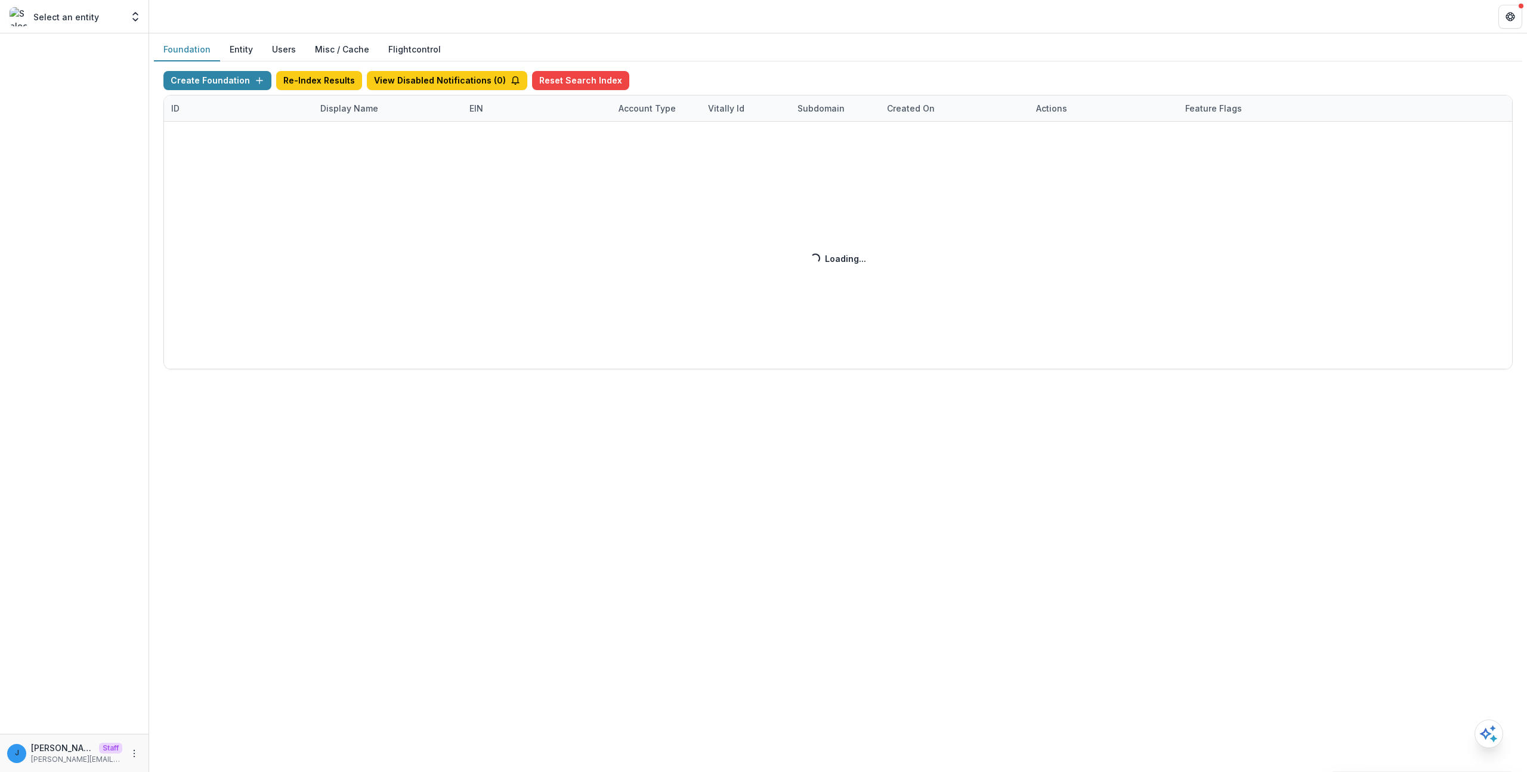
click at [276, 55] on button "Users" at bounding box center [283, 49] width 43 height 23
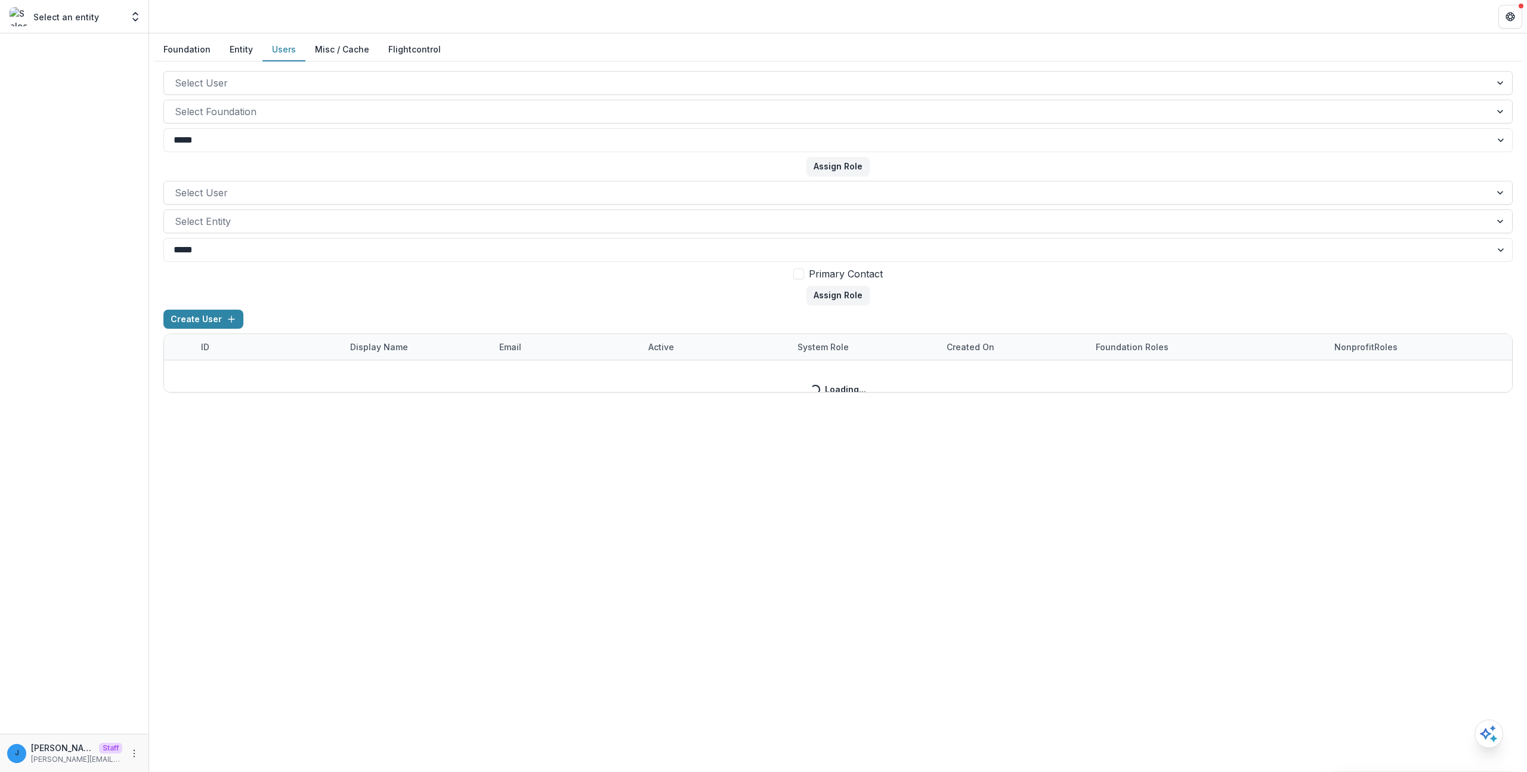
click at [239, 47] on button "Entity" at bounding box center [241, 49] width 42 height 23
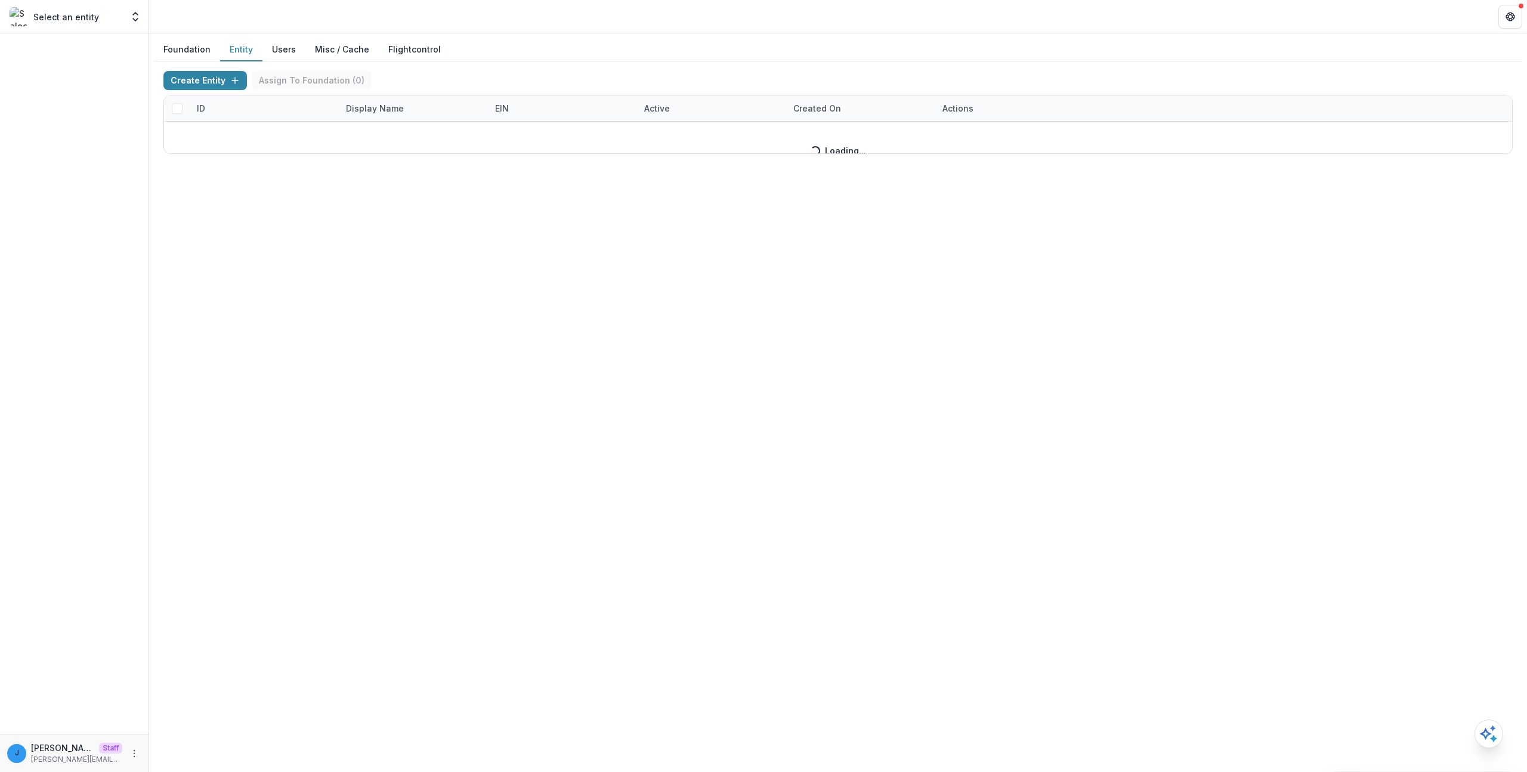
click at [156, 50] on button "Foundation" at bounding box center [187, 49] width 66 height 23
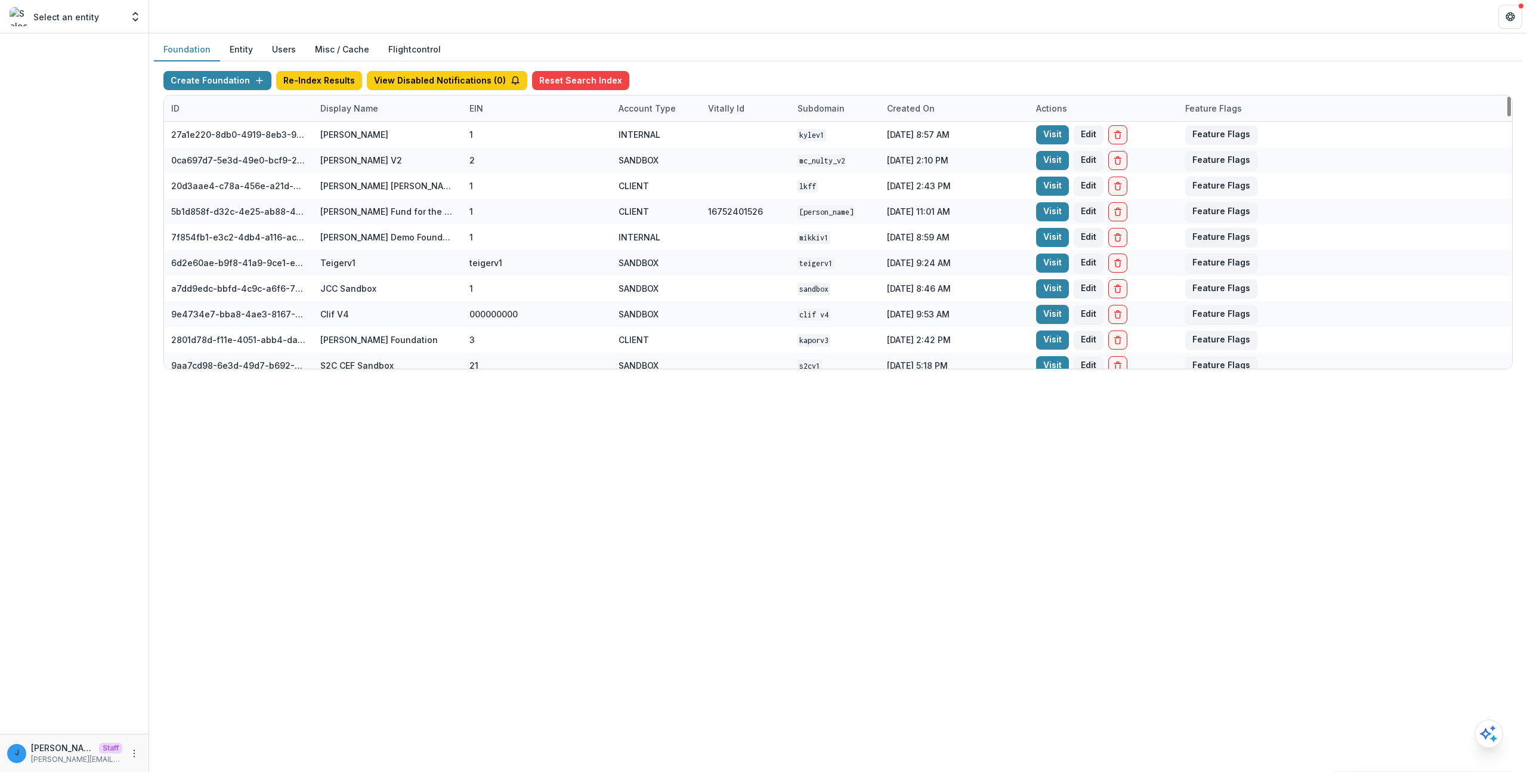
click at [397, 101] on div "Display Name" at bounding box center [387, 108] width 149 height 26
click at [397, 140] on input at bounding box center [387, 135] width 143 height 19
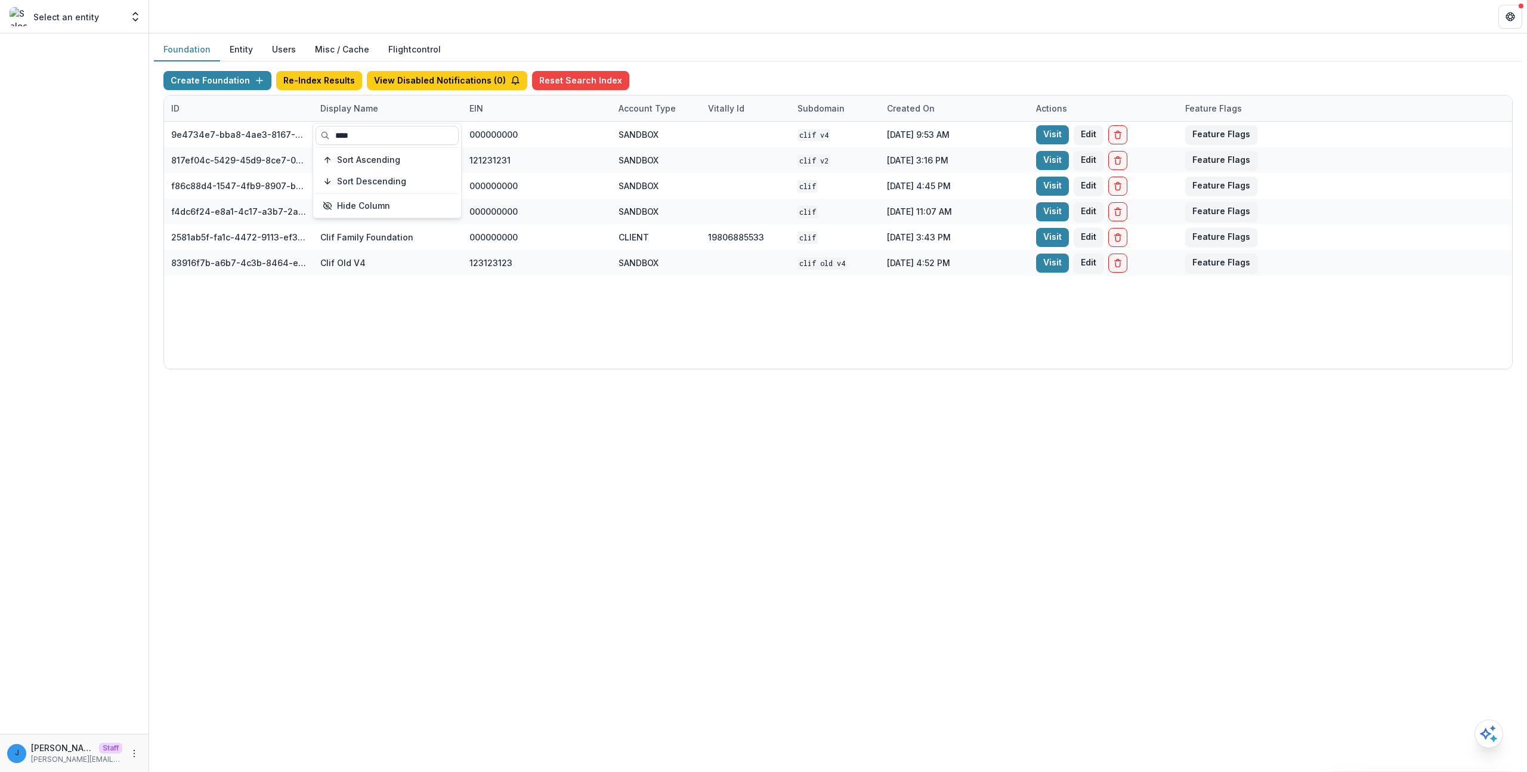
type input "****"
click at [561, 341] on div "9e4734e7-bba8-4ae3-8167-95d86cec7b4b Clif V4 000000000 SANDBOX Clif V4 [DATE] 9…" at bounding box center [838, 245] width 1348 height 247
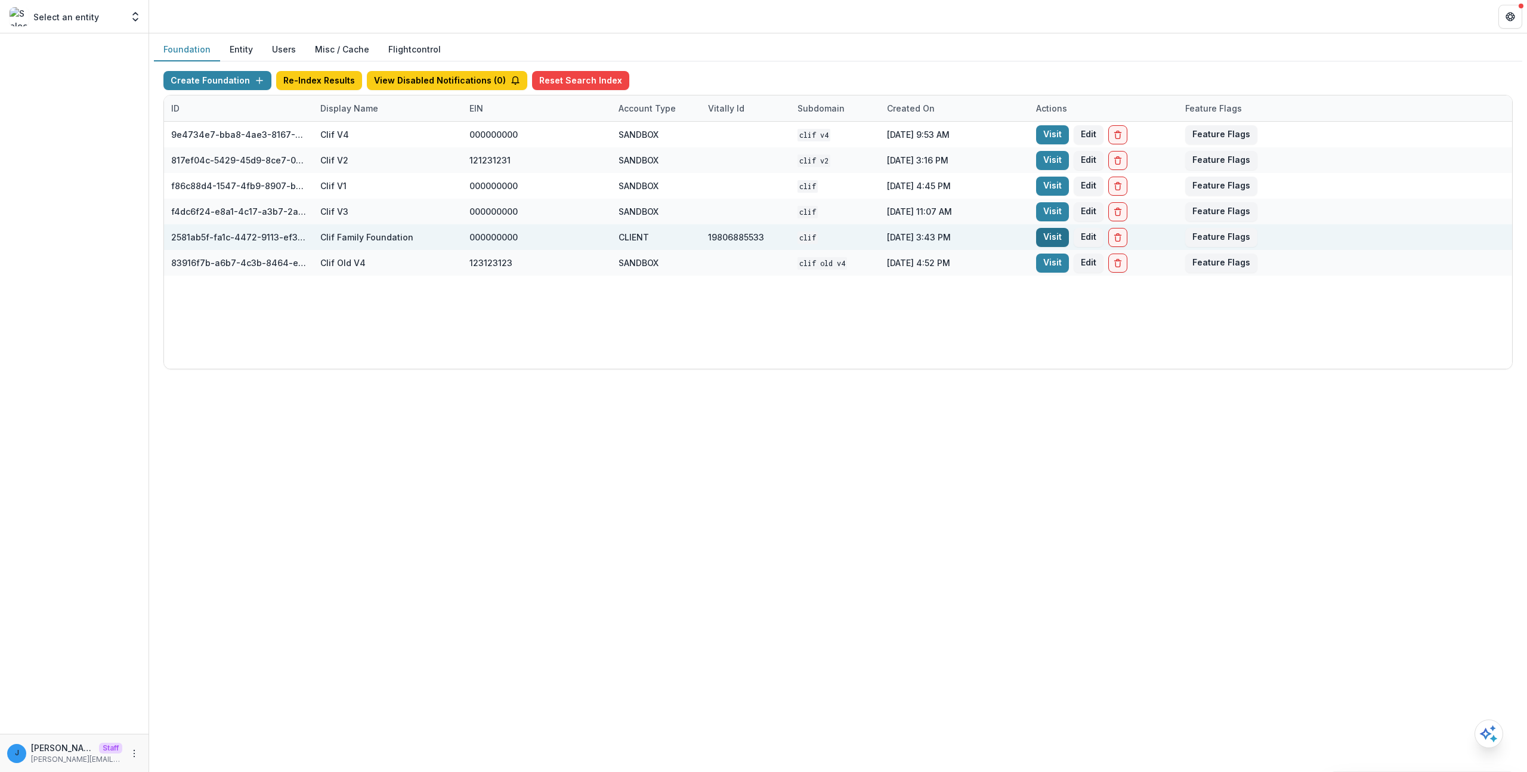
click at [1056, 239] on link "Visit" at bounding box center [1052, 237] width 33 height 19
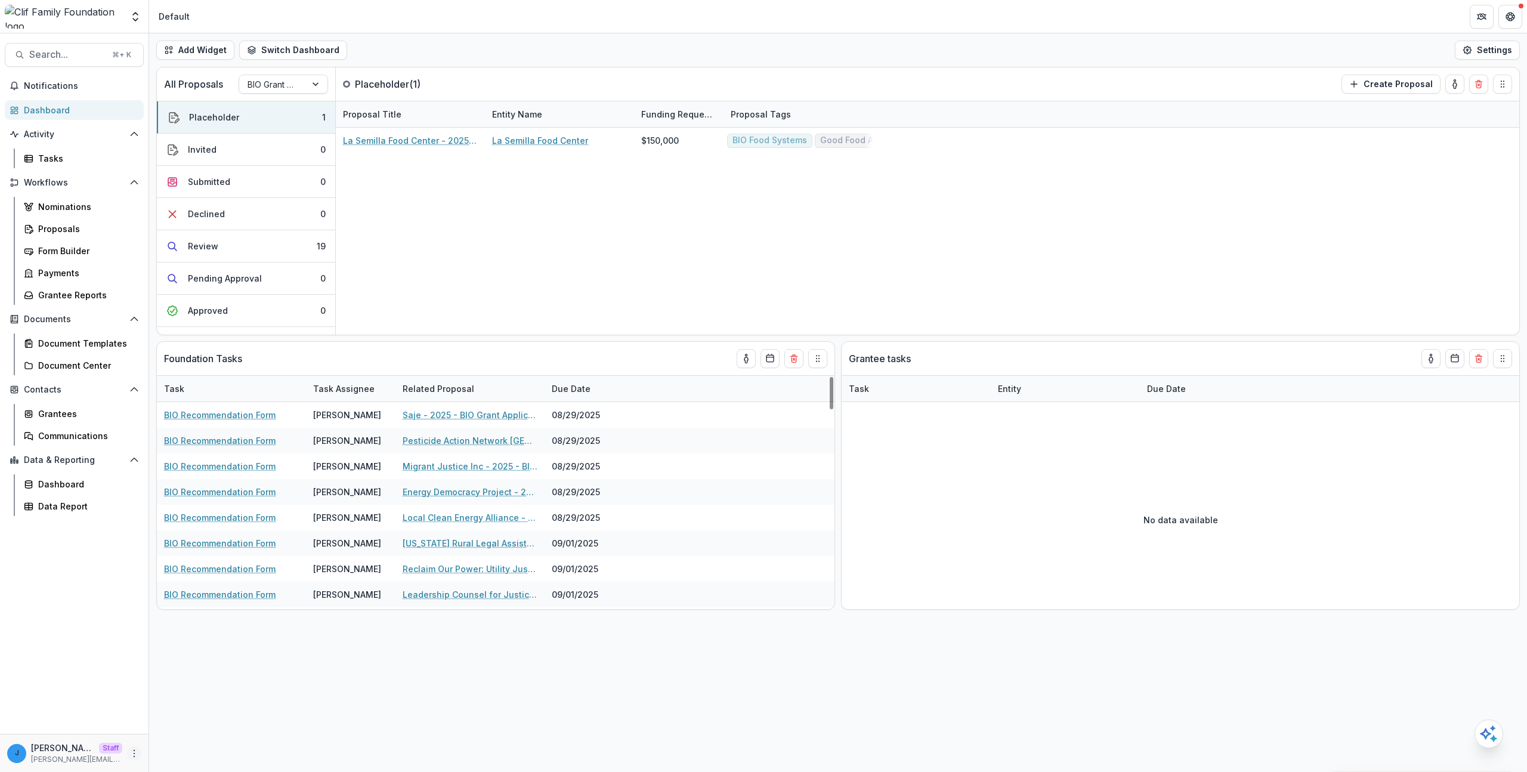
click at [135, 750] on icon "More" at bounding box center [134, 754] width 10 height 10
click at [188, 731] on link "User Settings" at bounding box center [213, 728] width 128 height 20
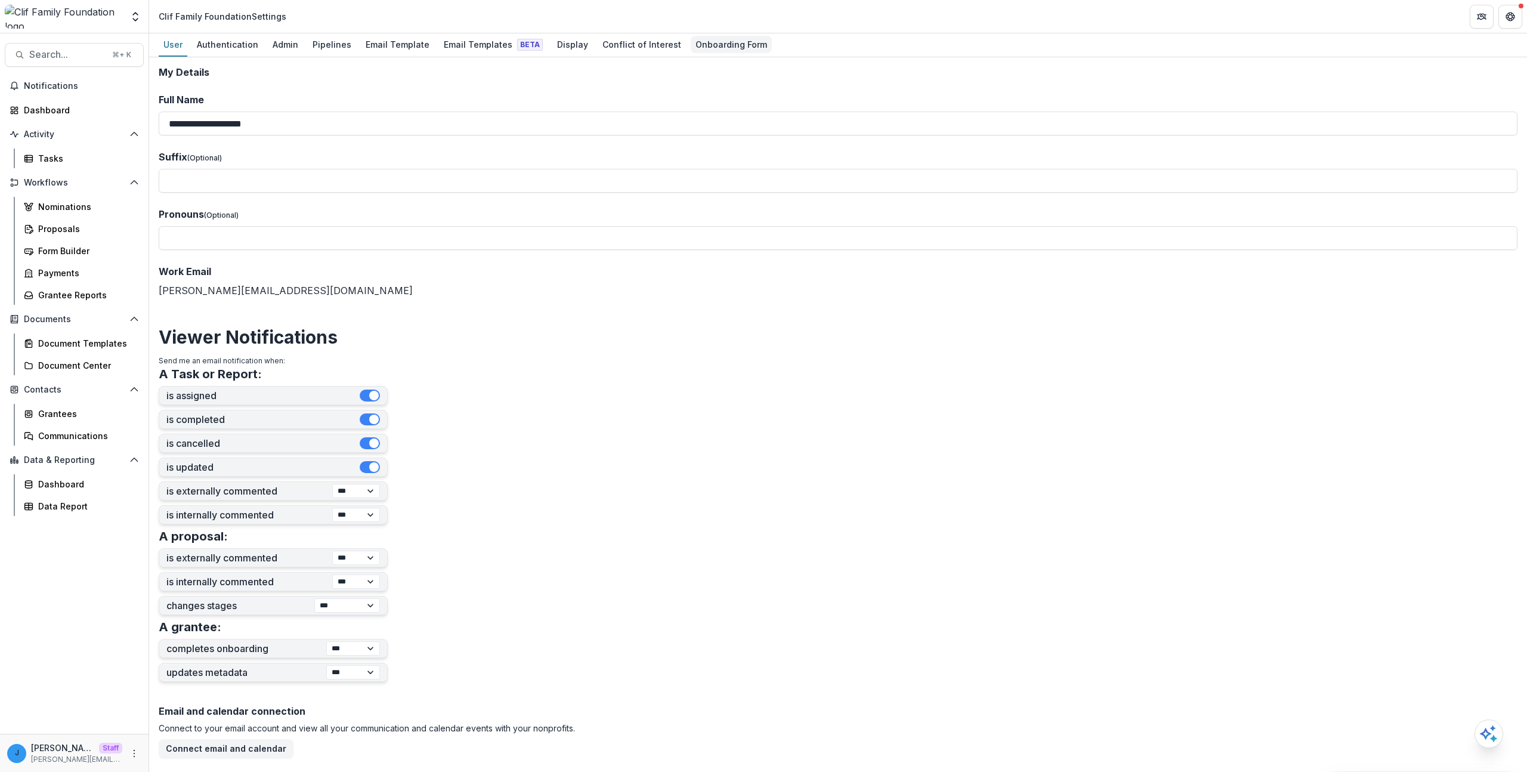
click at [712, 44] on div "Onboarding Form" at bounding box center [731, 44] width 81 height 17
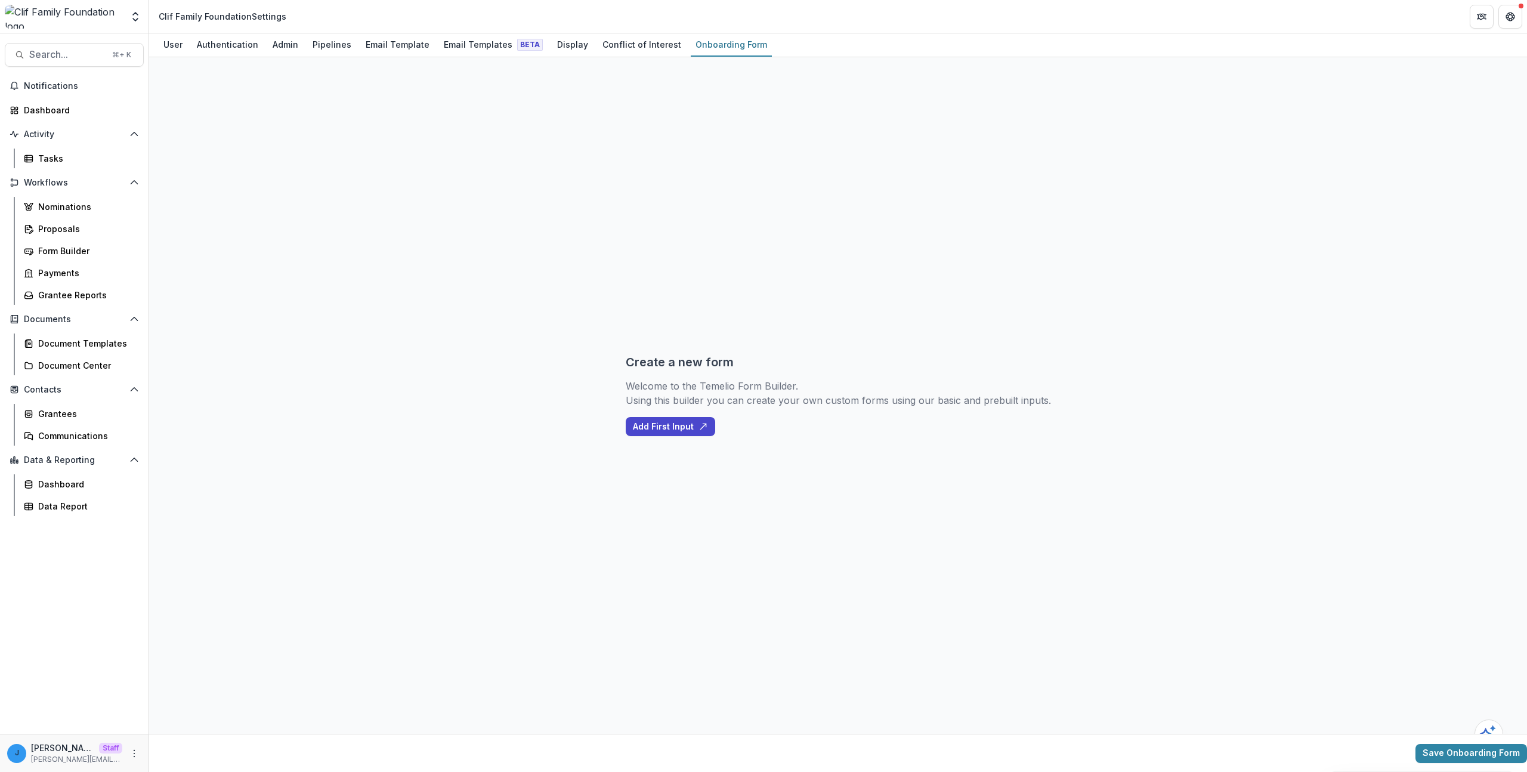
click at [540, 338] on div "Create a new form Welcome to the Temelio Form Builder. Using this builder you c…" at bounding box center [838, 395] width 1378 height 676
